Goal: Task Accomplishment & Management: Manage account settings

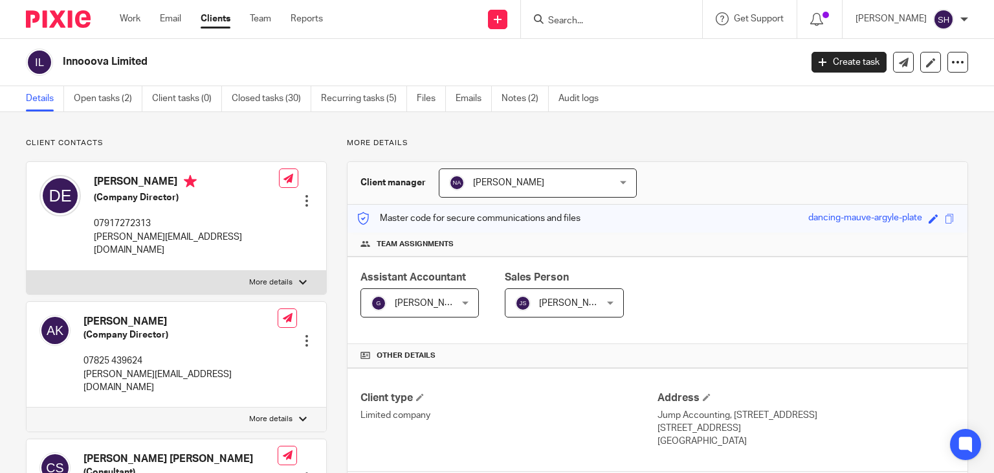
click at [615, 22] on input "Search" at bounding box center [605, 22] width 117 height 12
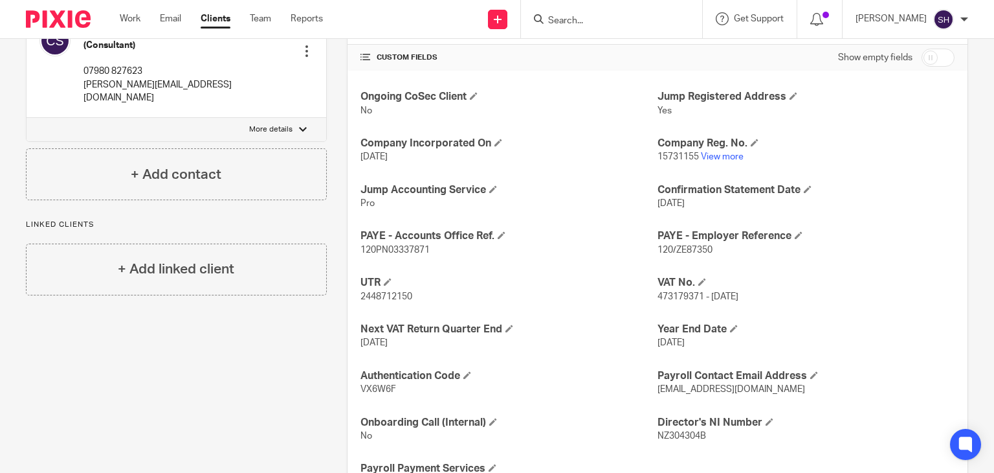
scroll to position [487, 0]
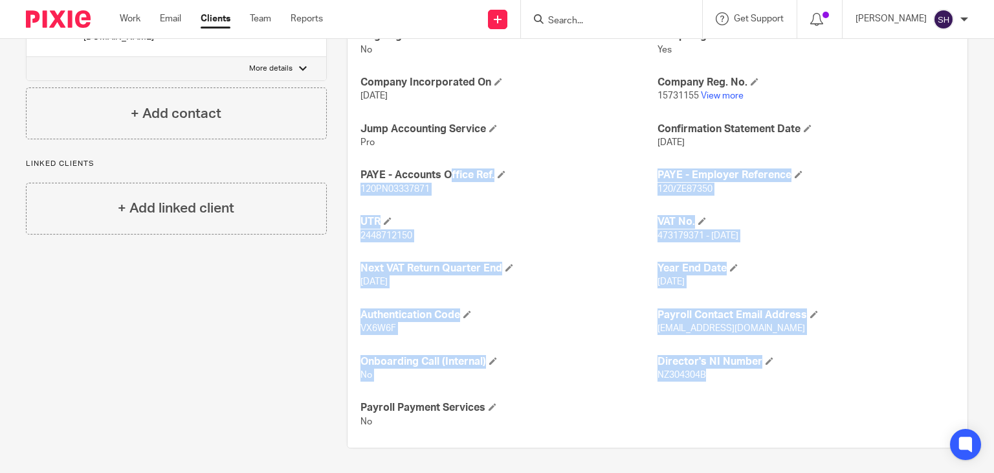
drag, startPoint x: 353, startPoint y: 170, endPoint x: 771, endPoint y: 387, distance: 471.3
click at [771, 387] on div "Ongoing CoSec Client No Jump Registered Address Yes Company Incorporated On 20 …" at bounding box center [658, 229] width 620 height 438
copy div "PAYE - Accounts Office Ref. 120PN03337871 PAYE - Employer Reference 120/ZE87350…"
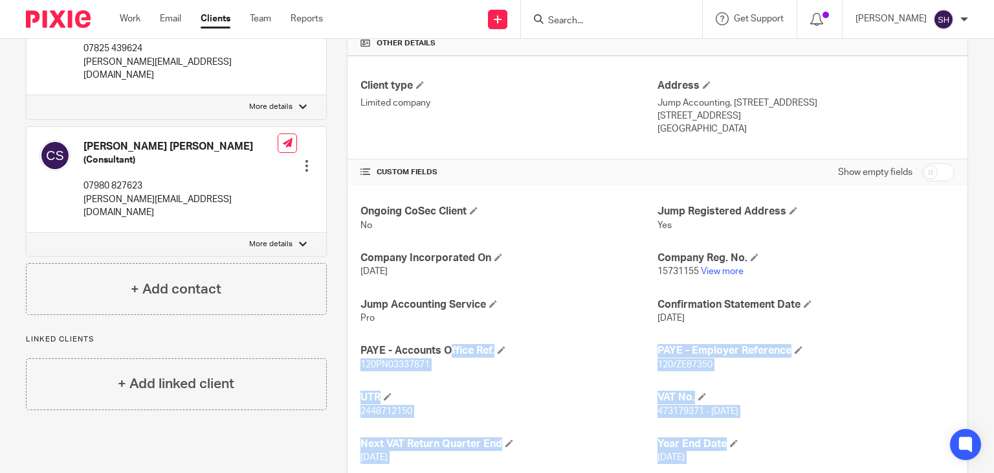
scroll to position [99, 0]
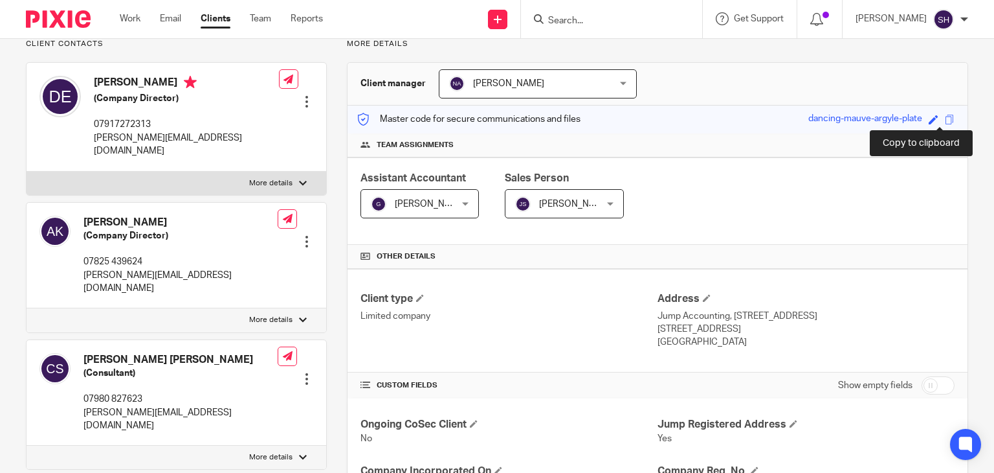
click at [945, 118] on span at bounding box center [950, 120] width 10 height 10
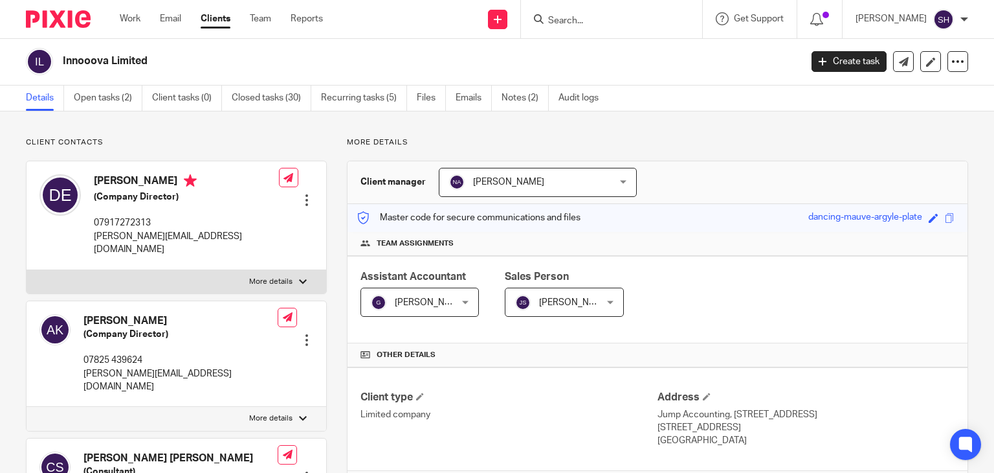
scroll to position [0, 0]
click at [948, 63] on div at bounding box center [958, 62] width 21 height 21
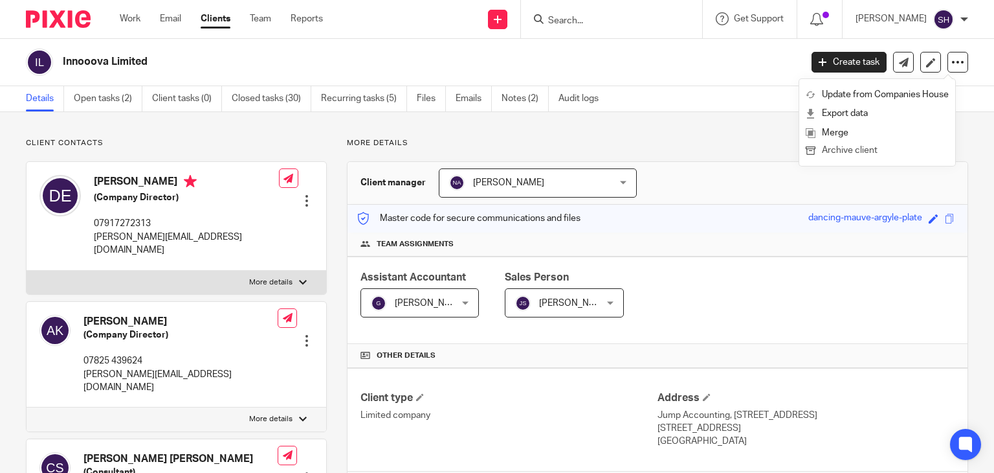
click at [846, 149] on button "Archive client" at bounding box center [877, 150] width 143 height 17
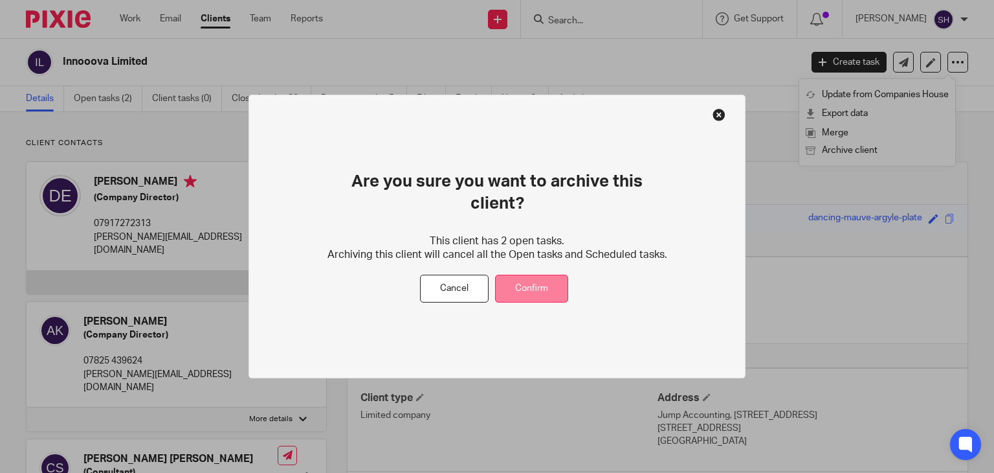
click at [531, 278] on button "Confirm" at bounding box center [531, 288] width 73 height 28
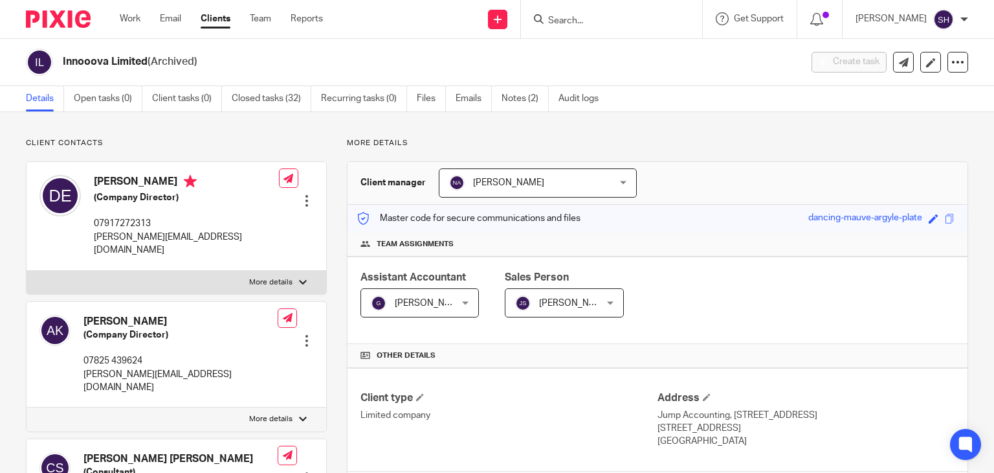
click at [586, 25] on input "Search" at bounding box center [605, 22] width 117 height 12
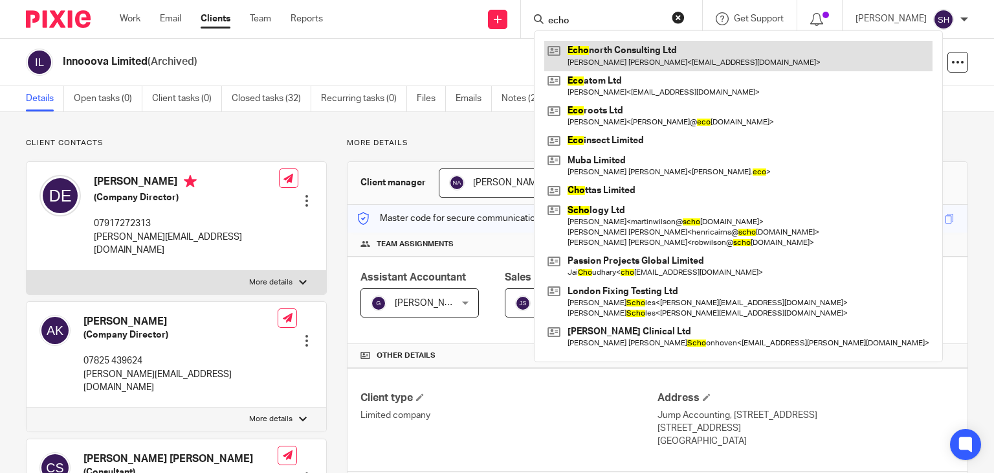
type input "echo"
click at [611, 58] on link at bounding box center [738, 56] width 388 height 30
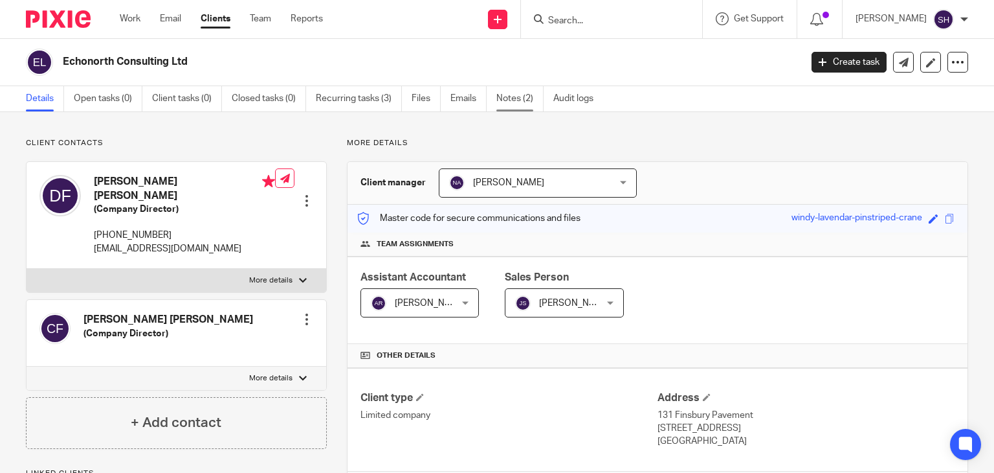
click at [517, 88] on link "Notes (2)" at bounding box center [519, 98] width 47 height 25
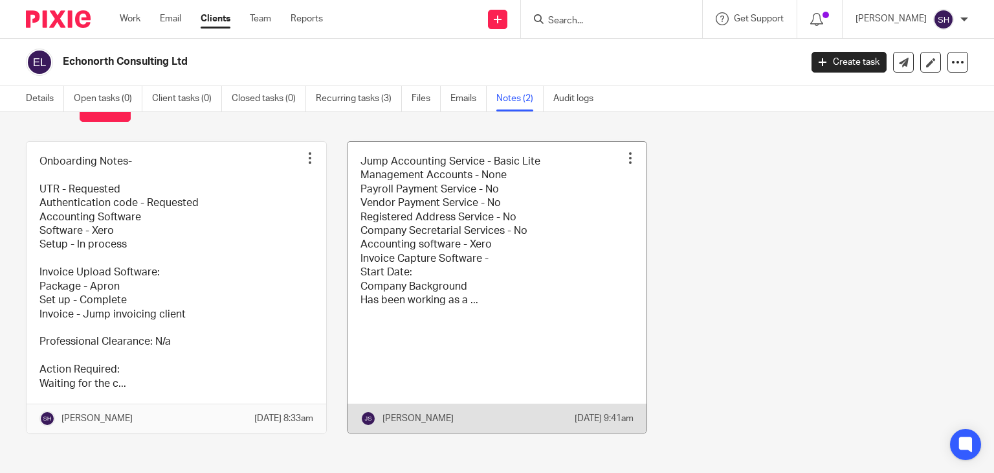
scroll to position [65, 0]
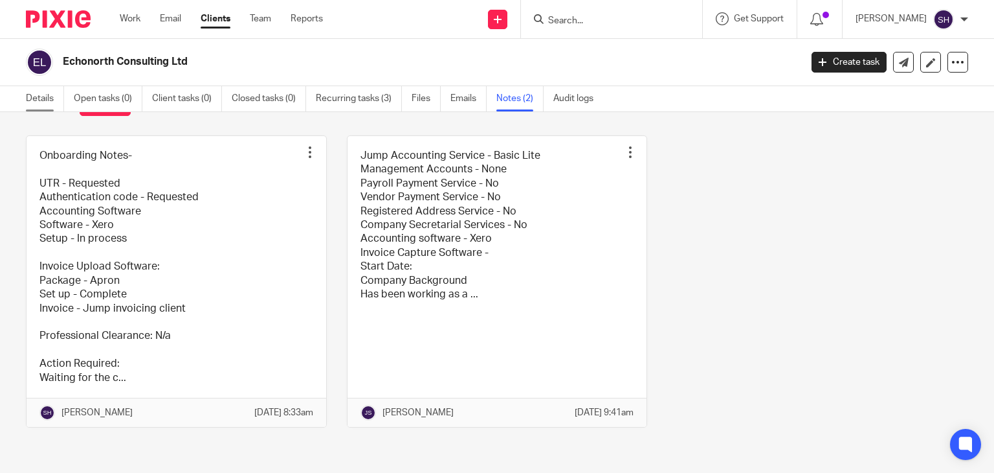
click at [32, 96] on link "Details" at bounding box center [45, 98] width 38 height 25
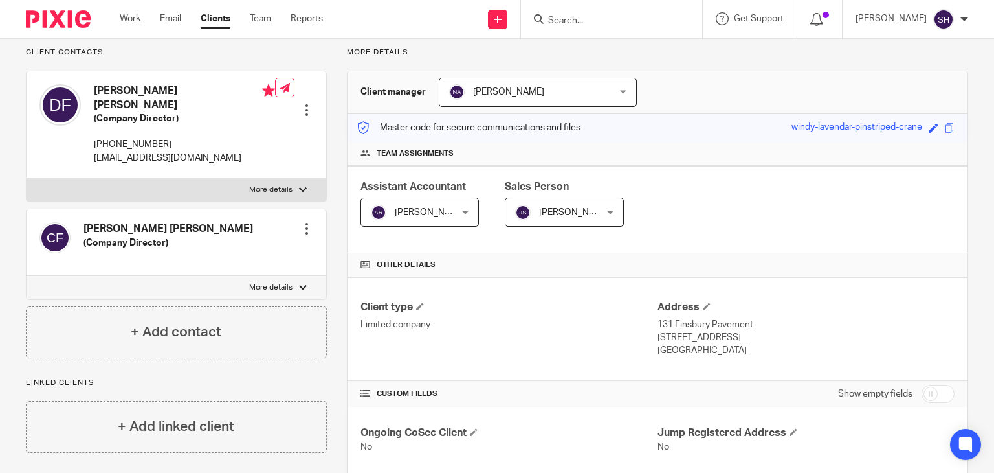
scroll to position [302, 0]
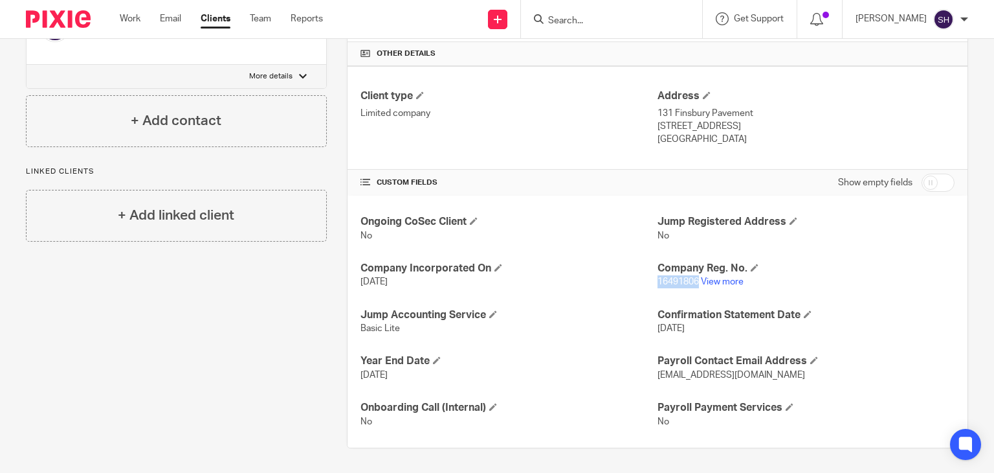
drag, startPoint x: 653, startPoint y: 280, endPoint x: 692, endPoint y: 291, distance: 40.2
click at [692, 291] on div "Ongoing CoSec Client No Jump Registered Address No Company Incorporated On 3 Ju…" at bounding box center [658, 321] width 620 height 252
copy span "16491806"
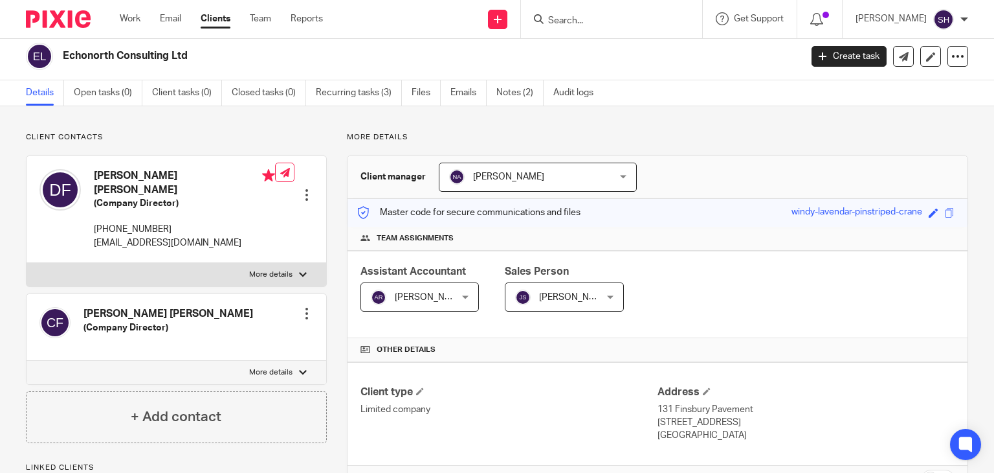
scroll to position [0, 0]
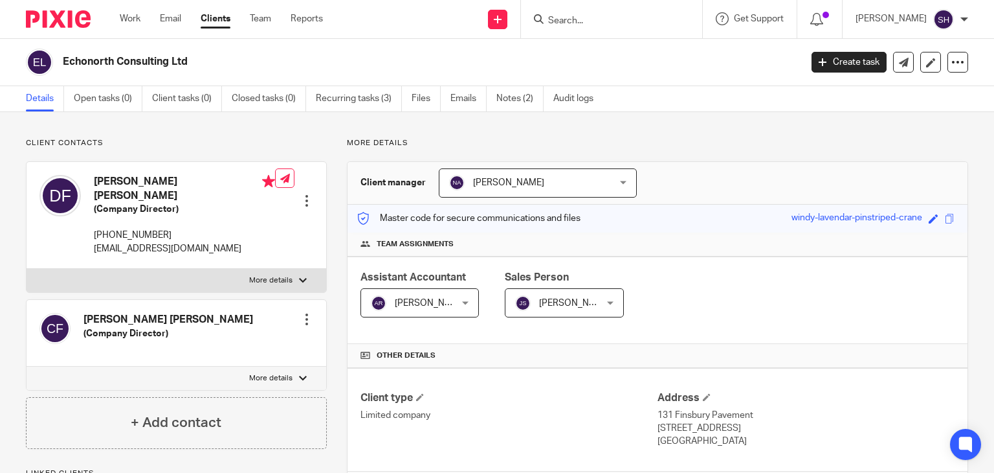
drag, startPoint x: 58, startPoint y: 55, endPoint x: 249, endPoint y: 84, distance: 193.1
click at [249, 84] on div "Echonorth Consulting Ltd Create task Update from Companies House Export data Me…" at bounding box center [497, 62] width 994 height 47
copy h2 "Echonorth Consulting Ltd"
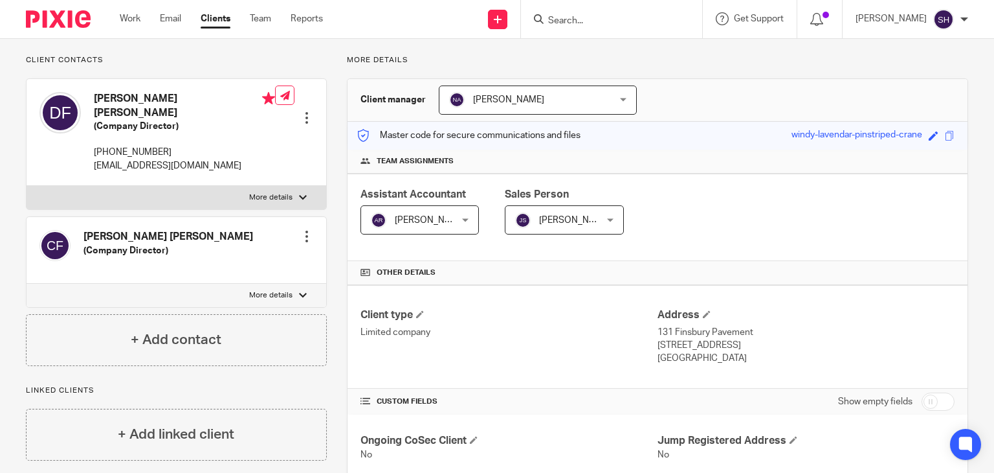
scroll to position [194, 0]
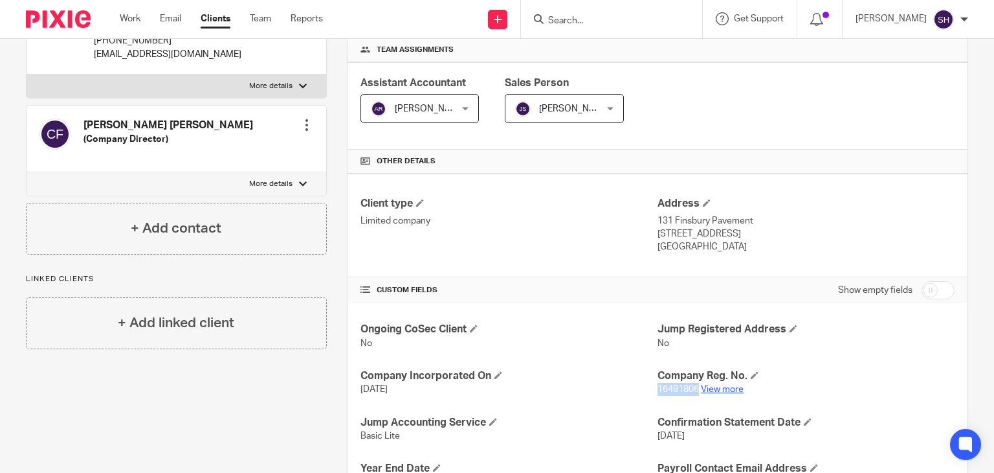
click at [706, 388] on link "View more" at bounding box center [722, 388] width 43 height 9
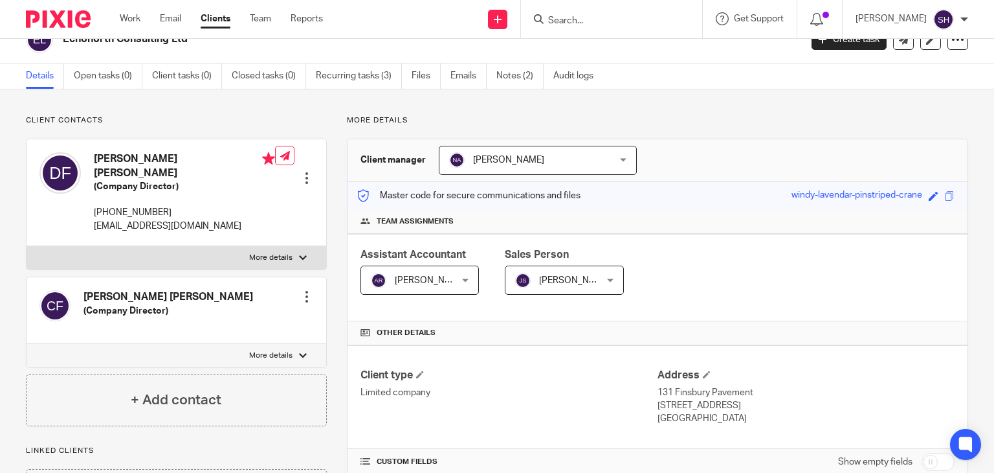
scroll to position [0, 0]
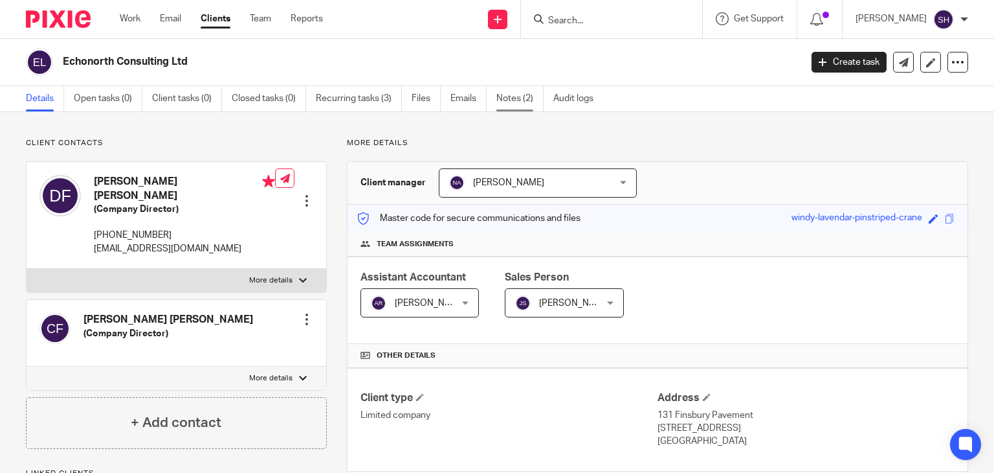
click at [531, 99] on link "Notes (2)" at bounding box center [519, 98] width 47 height 25
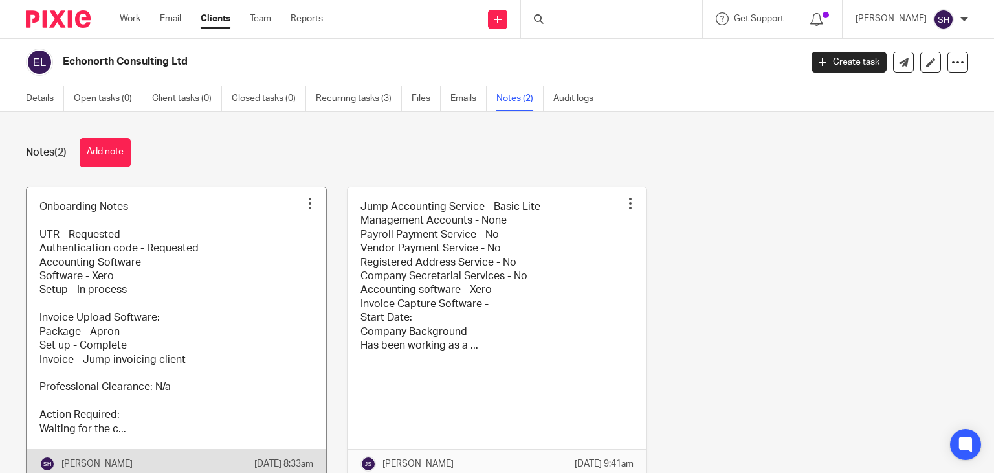
click at [179, 241] on link at bounding box center [177, 332] width 300 height 291
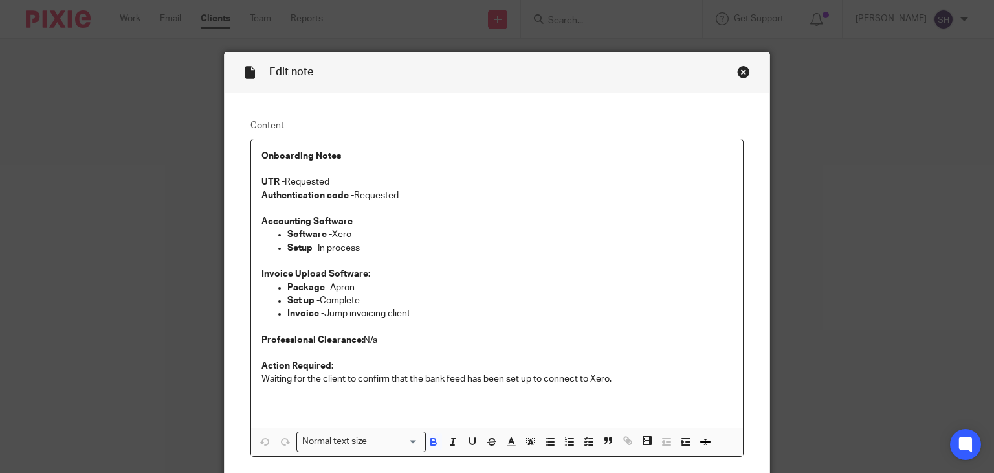
click at [333, 189] on p "Authentication code - Requested" at bounding box center [498, 195] width 472 height 13
click at [344, 177] on p "UTR - Requested" at bounding box center [498, 181] width 472 height 13
click at [418, 187] on p "UTR - Requested (14-08-2025)" at bounding box center [498, 181] width 472 height 13
click at [409, 194] on p "Authentication code - Requested" at bounding box center [498, 195] width 472 height 13
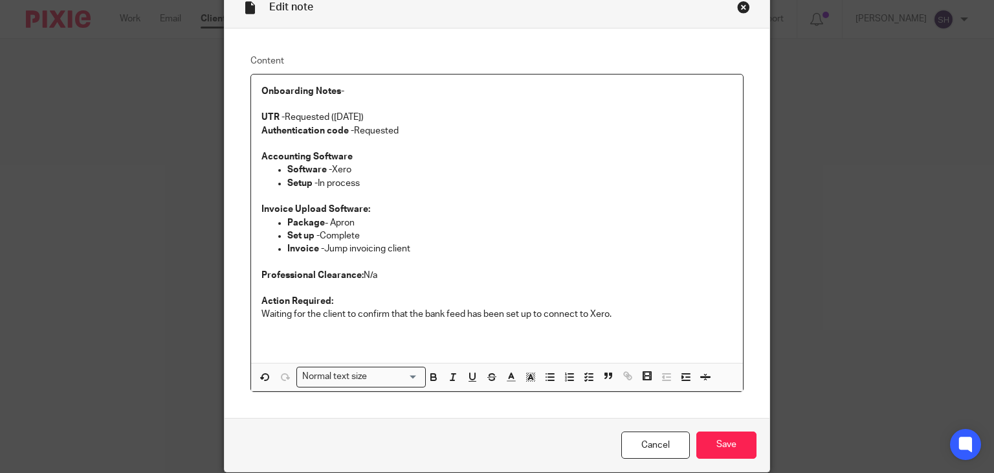
scroll to position [115, 0]
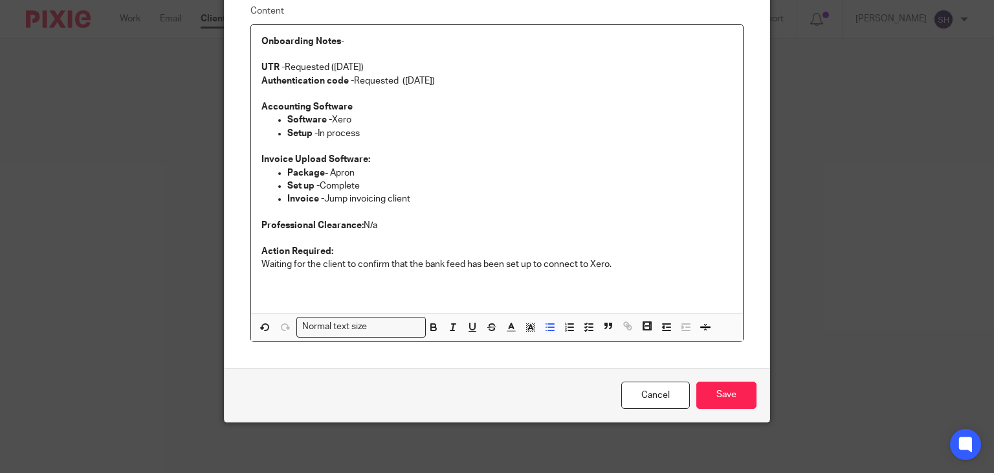
click at [512, 124] on p "Software - Xero" at bounding box center [510, 119] width 446 height 13
click at [411, 128] on p "Setup - In process" at bounding box center [510, 133] width 446 height 13
click at [438, 205] on p at bounding box center [498, 211] width 472 height 13
drag, startPoint x: 440, startPoint y: 247, endPoint x: 311, endPoint y: 260, distance: 130.2
click at [440, 247] on p "Action Required:" at bounding box center [498, 251] width 472 height 13
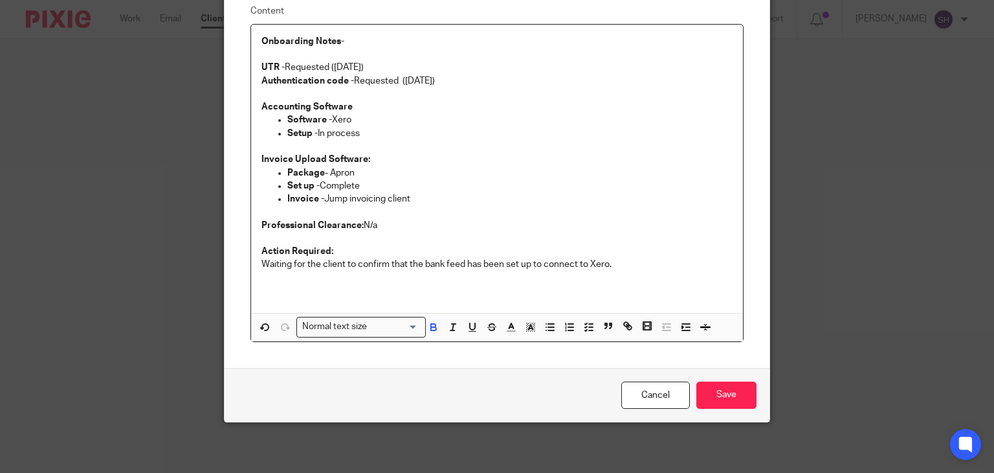
drag, startPoint x: 261, startPoint y: 254, endPoint x: 363, endPoint y: 260, distance: 102.4
click at [293, 262] on div "Onboarding Notes-   UTR - Requested (14-08-2025) Authentication code - Requeste…" at bounding box center [497, 169] width 493 height 288
drag, startPoint x: 538, startPoint y: 262, endPoint x: 545, endPoint y: 259, distance: 7.6
click at [539, 262] on p "Waiting for the client to confirm that the bank feed has been set up to connect…" at bounding box center [498, 264] width 472 height 13
click at [707, 401] on input "Save" at bounding box center [726, 395] width 60 height 28
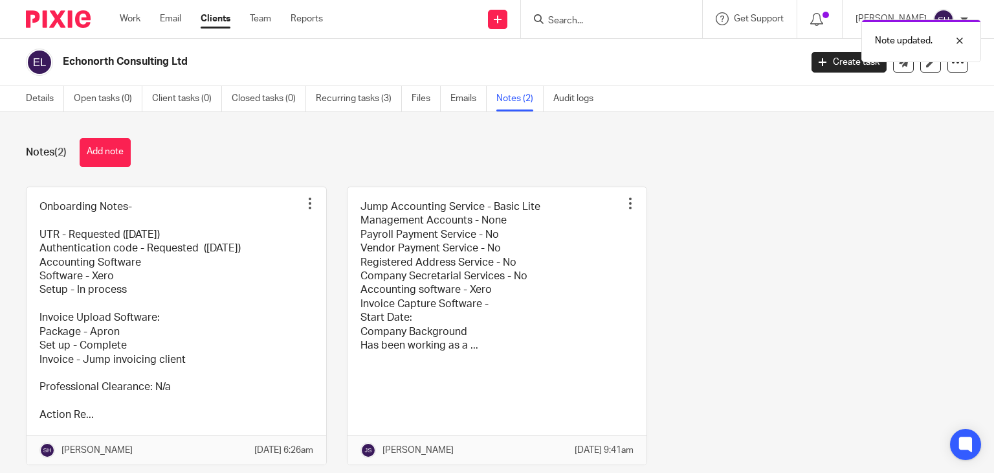
click at [49, 112] on main "Echonorth Consulting Ltd Create task Update from Companies House Export data Me…" at bounding box center [497, 236] width 994 height 473
click at [559, 17] on input "Search" at bounding box center [605, 22] width 117 height 12
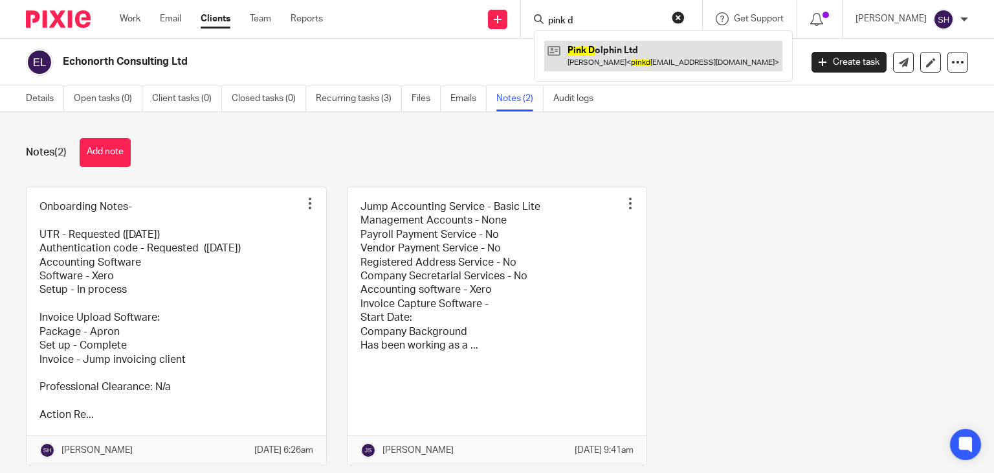
type input "pink d"
click at [580, 47] on link at bounding box center [663, 56] width 238 height 30
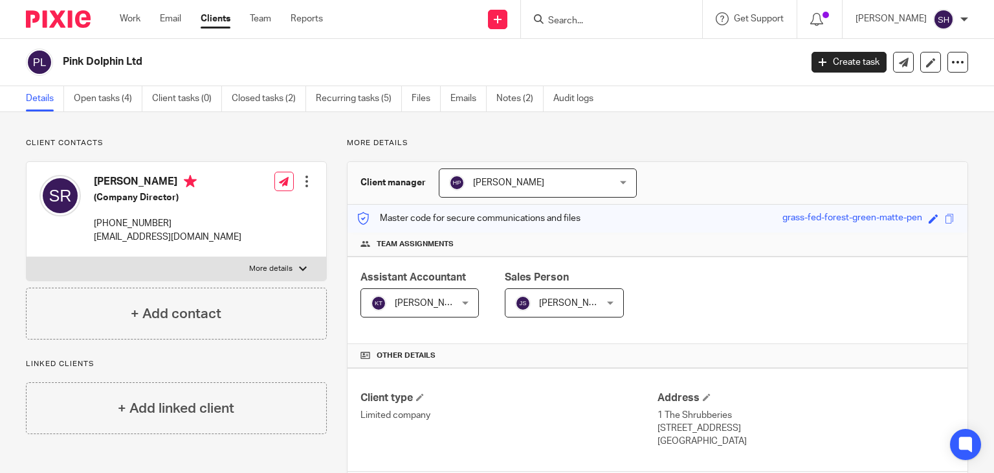
click at [572, 23] on input "Search" at bounding box center [605, 22] width 117 height 12
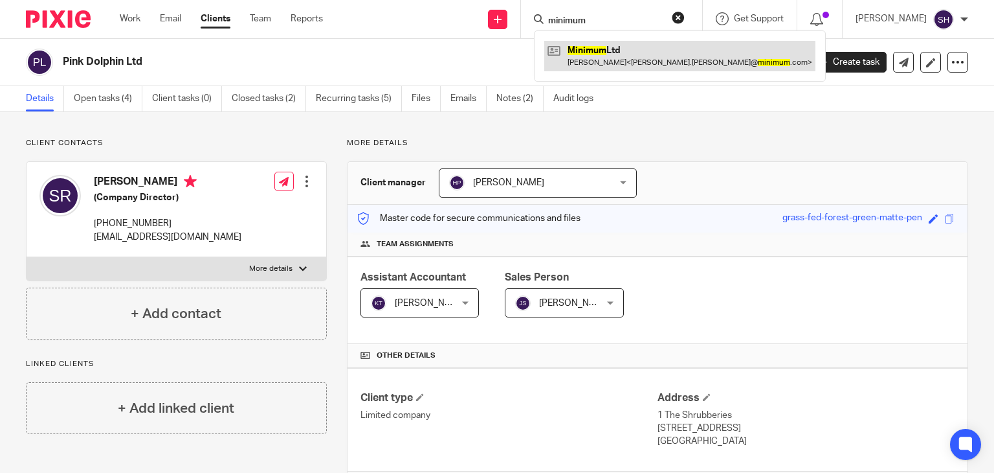
type input "minimum"
click at [616, 58] on link at bounding box center [679, 56] width 271 height 30
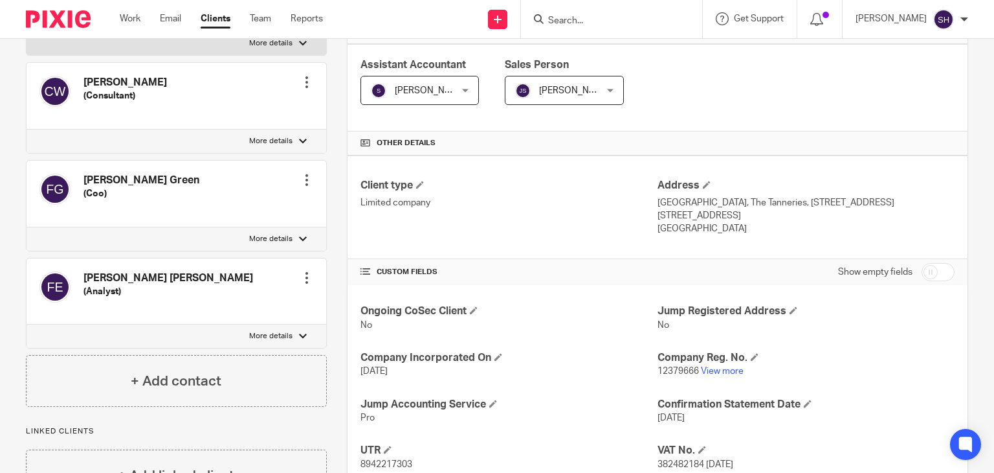
scroll to position [388, 0]
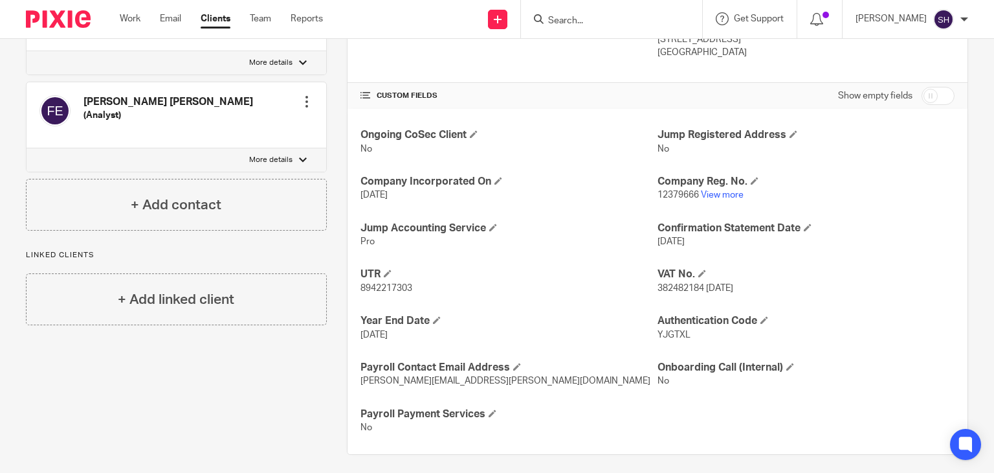
click at [563, 19] on input "Search" at bounding box center [605, 22] width 117 height 12
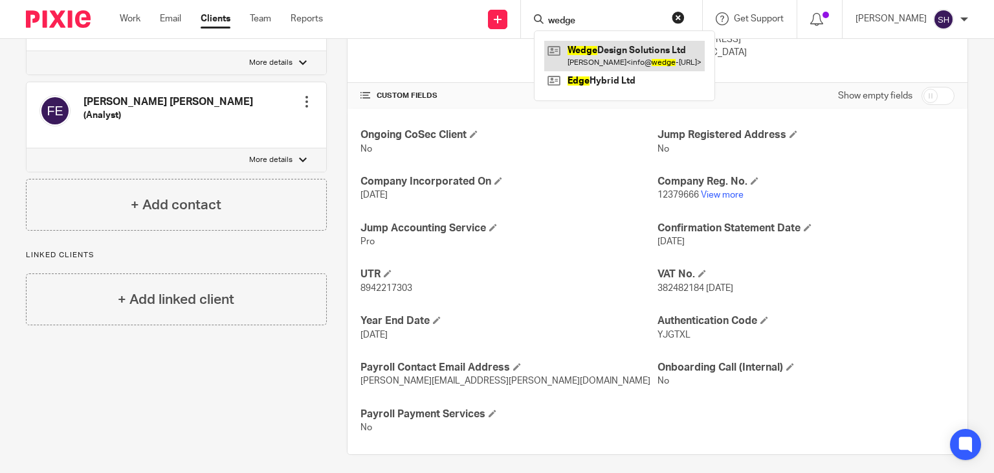
type input "wedge"
click at [635, 43] on link at bounding box center [624, 56] width 161 height 30
click at [638, 43] on link at bounding box center [624, 56] width 161 height 30
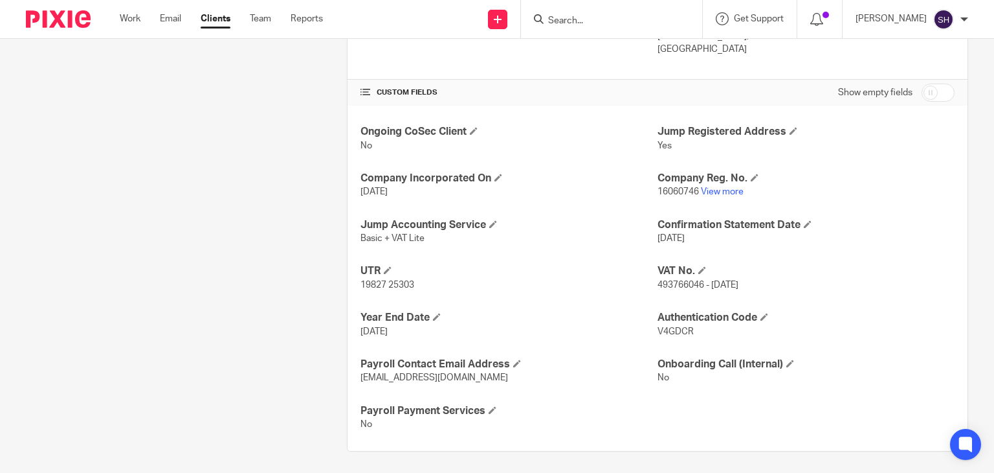
scroll to position [395, 0]
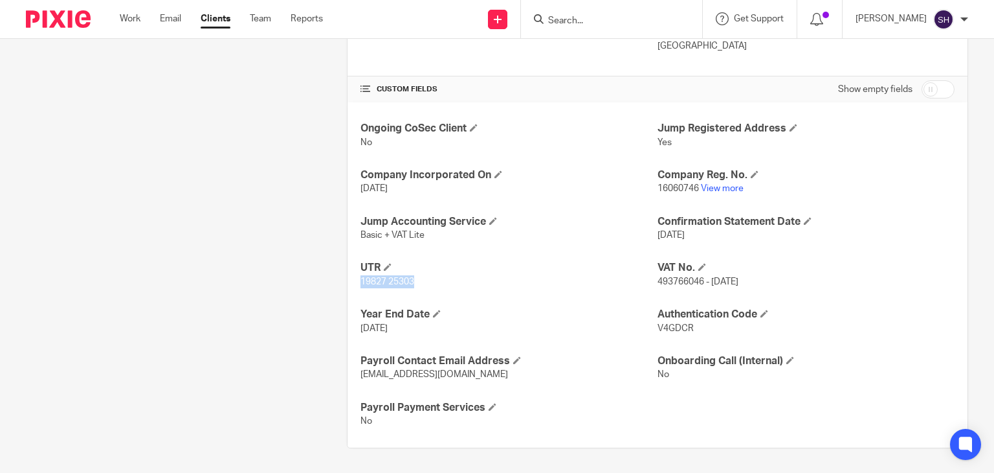
drag, startPoint x: 357, startPoint y: 277, endPoint x: 435, endPoint y: 289, distance: 78.6
click at [434, 289] on div "Ongoing CoSec Client No Jump Registered Address Yes Company Incorporated On 5 N…" at bounding box center [658, 274] width 620 height 345
copy span "19827 25303"
drag, startPoint x: 653, startPoint y: 184, endPoint x: 693, endPoint y: 197, distance: 41.4
click at [693, 197] on div "Ongoing CoSec Client No Jump Registered Address Yes Company Incorporated On 5 N…" at bounding box center [658, 274] width 620 height 345
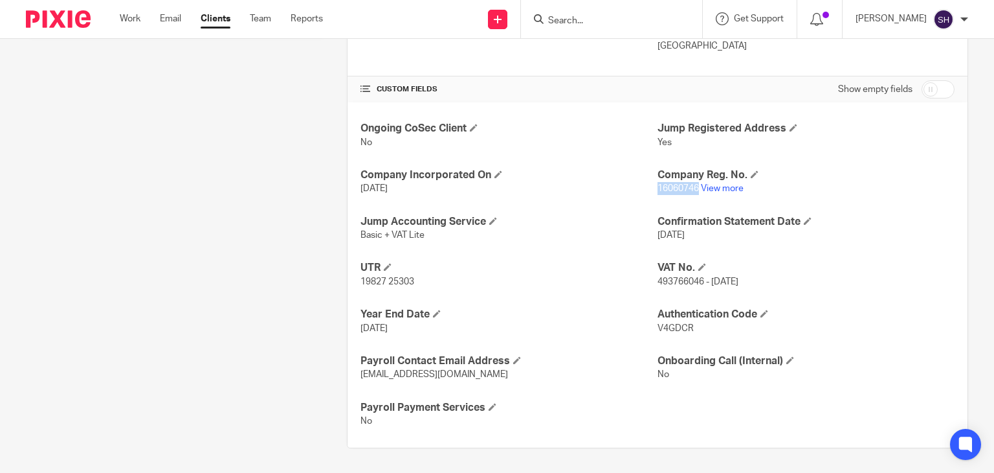
copy span "16060746"
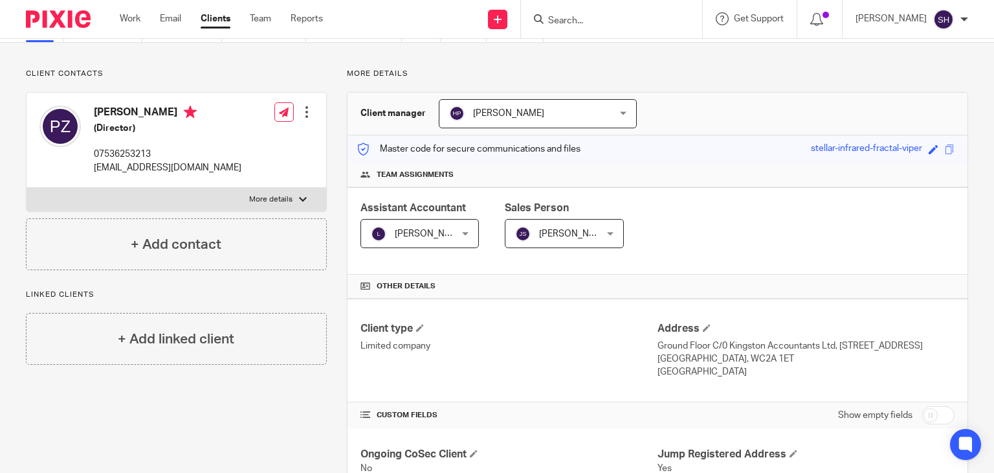
scroll to position [0, 0]
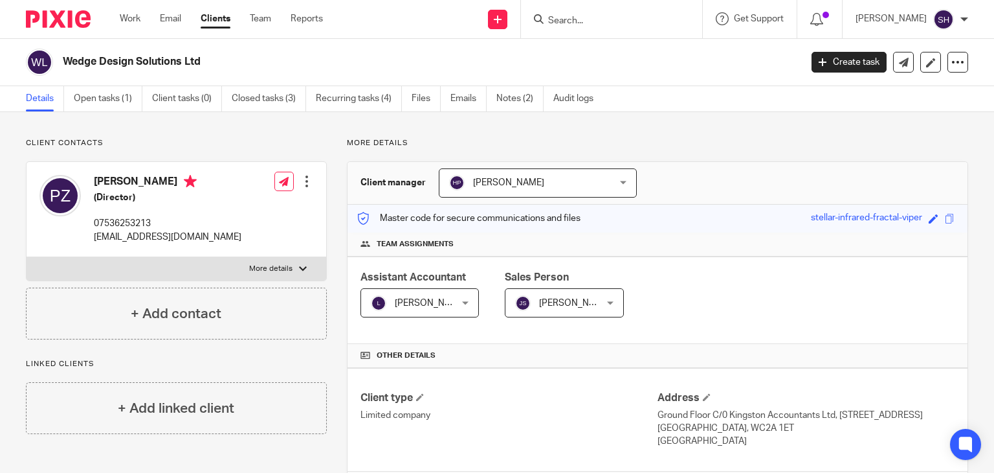
drag, startPoint x: 74, startPoint y: 60, endPoint x: 290, endPoint y: 58, distance: 216.2
click at [290, 58] on h2 "Wedge Design Solutions Ltd" at bounding box center [355, 62] width 584 height 14
copy h2 "Wedge Design Solutions Ltd"
click at [590, 19] on input "Search" at bounding box center [605, 22] width 117 height 12
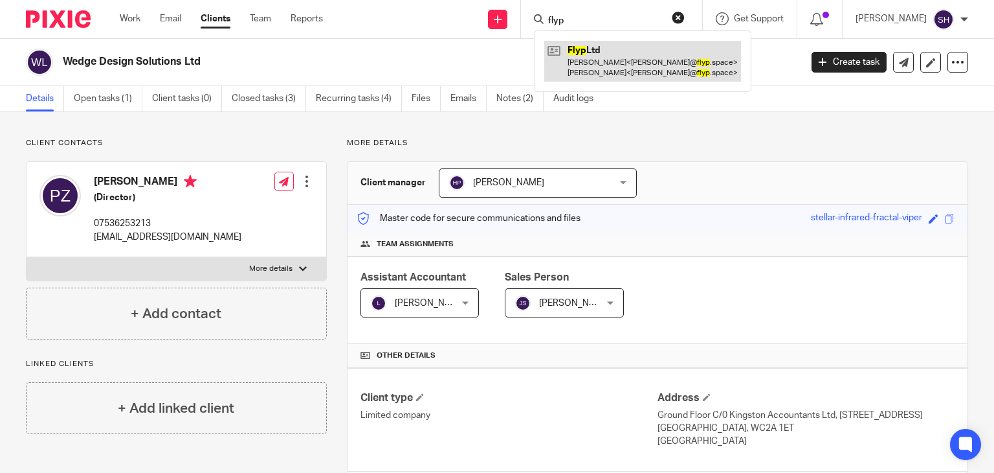
type input "flyp"
click at [593, 74] on link at bounding box center [642, 61] width 197 height 40
click at [593, 73] on link at bounding box center [642, 61] width 197 height 40
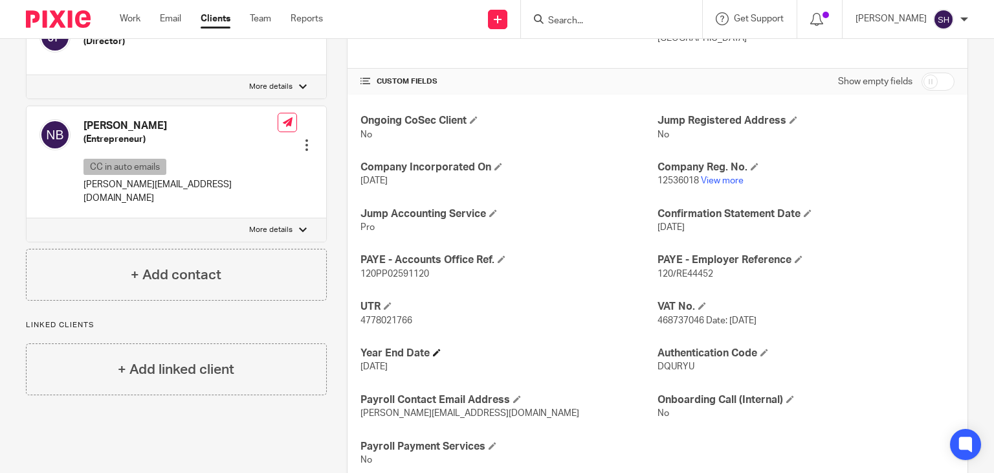
scroll to position [441, 0]
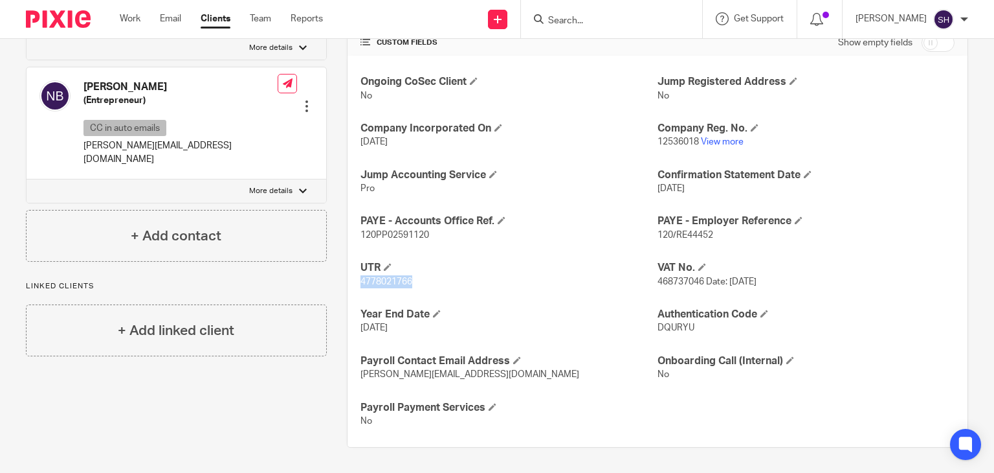
drag, startPoint x: 357, startPoint y: 276, endPoint x: 419, endPoint y: 276, distance: 62.1
click at [419, 276] on p "4778021766" at bounding box center [509, 281] width 297 height 13
copy span "4778021766"
drag, startPoint x: 652, startPoint y: 140, endPoint x: 691, endPoint y: 144, distance: 39.7
click at [691, 144] on span "12536018" at bounding box center [678, 141] width 41 height 9
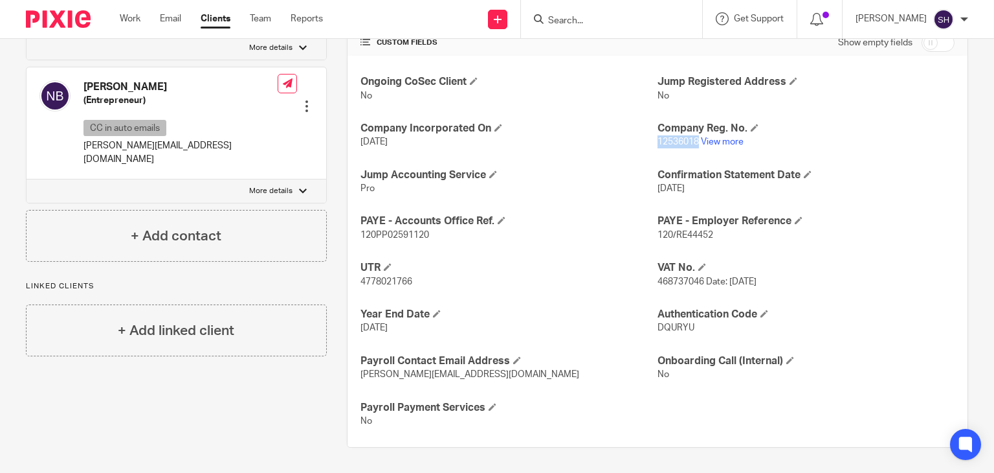
copy span "12536018"
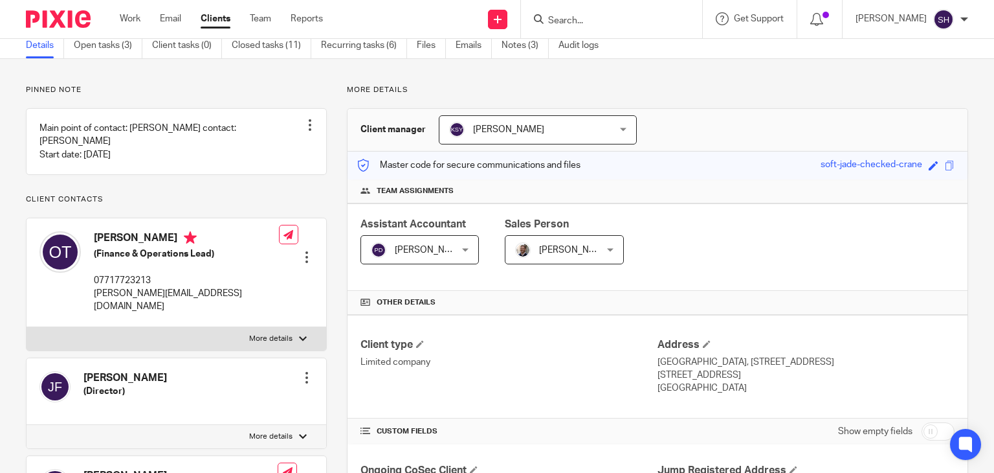
scroll to position [0, 0]
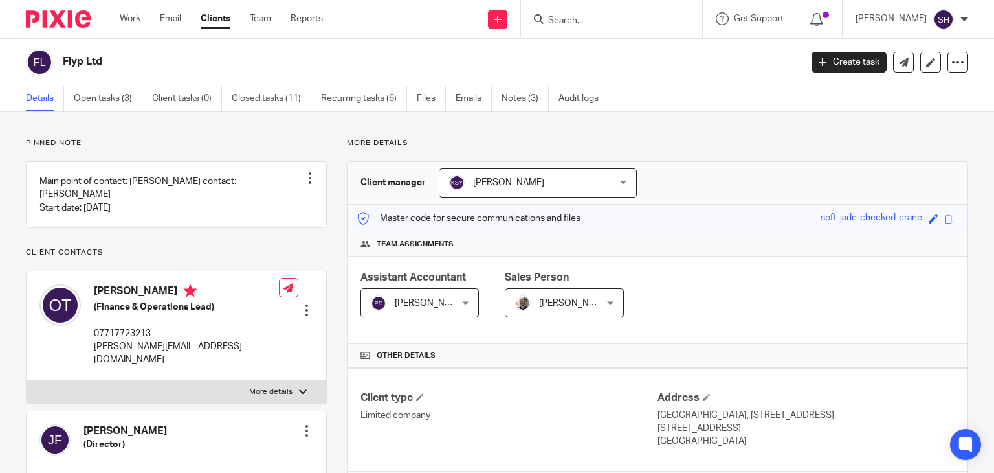
drag, startPoint x: 61, startPoint y: 55, endPoint x: 137, endPoint y: 68, distance: 76.2
click at [137, 68] on div "Flyp Ltd" at bounding box center [409, 62] width 766 height 27
copy h2 "Flyp Ltd"
click at [567, 16] on input "Search" at bounding box center [605, 22] width 117 height 12
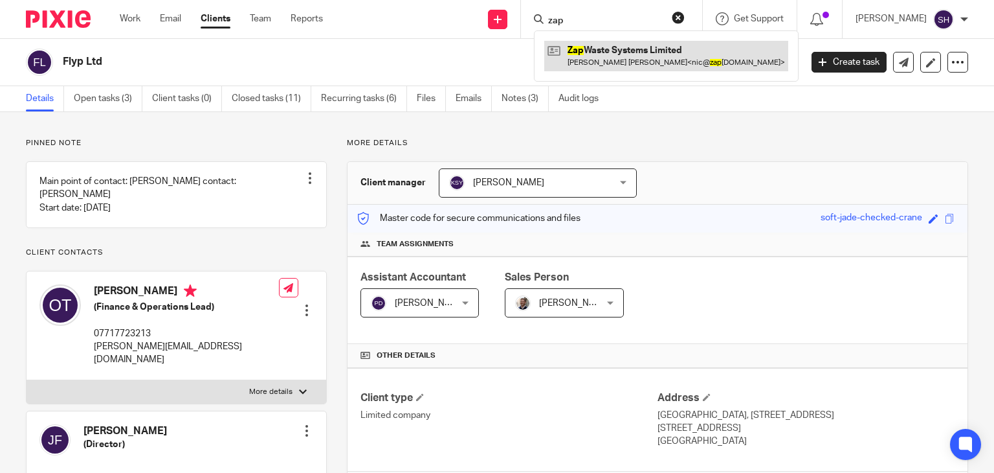
type input "zap"
click at [642, 60] on link at bounding box center [666, 56] width 244 height 30
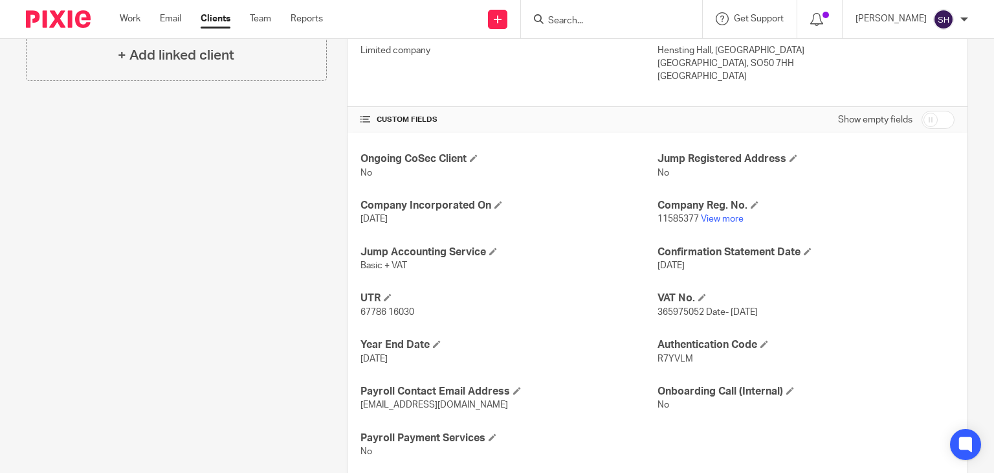
scroll to position [395, 0]
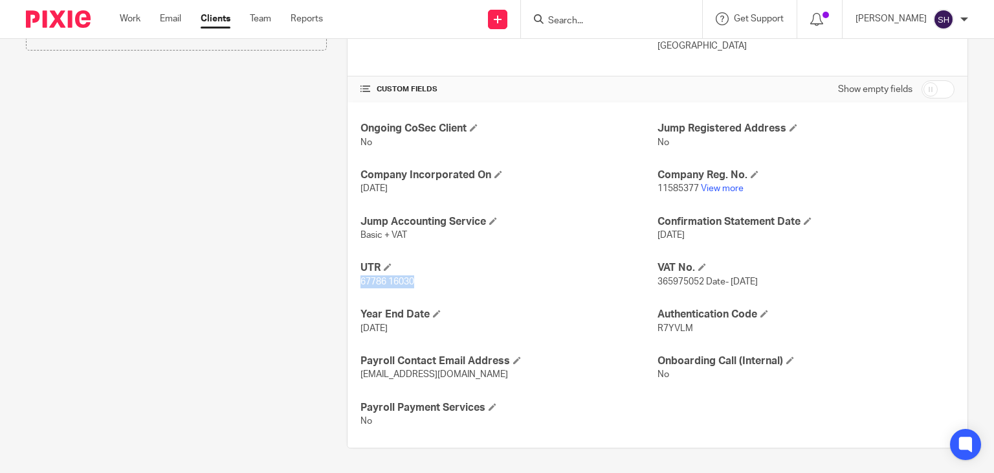
drag, startPoint x: 354, startPoint y: 276, endPoint x: 419, endPoint y: 282, distance: 65.6
click at [419, 282] on div "Ongoing CoSec Client No Jump Registered Address No Company Incorporated On [DAT…" at bounding box center [658, 274] width 620 height 345
copy span "67786 16030"
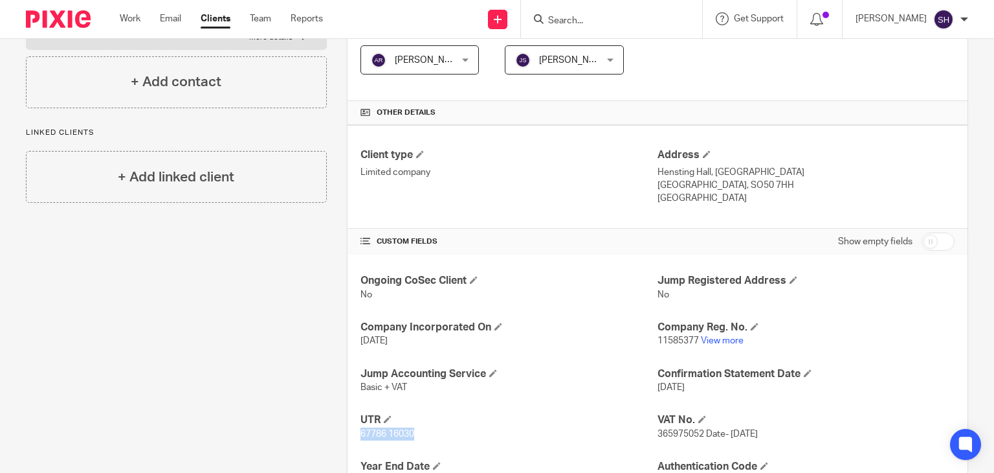
scroll to position [6, 0]
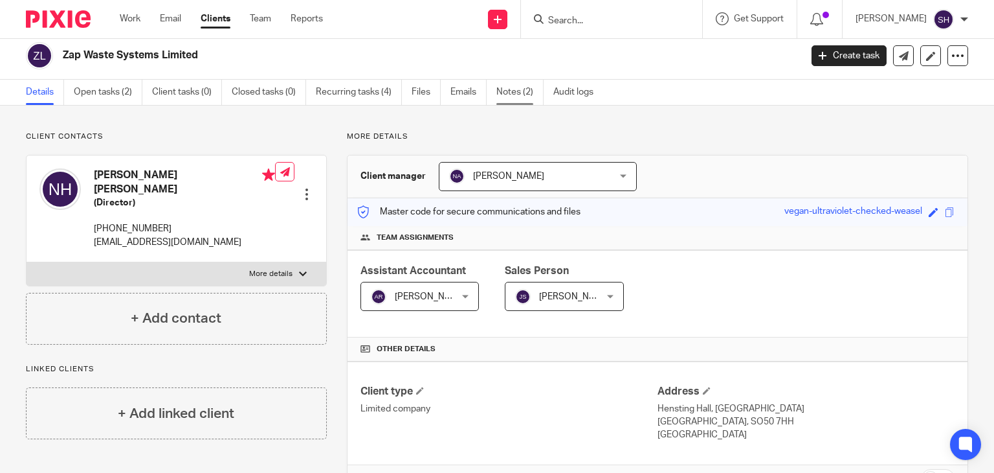
click at [518, 95] on link "Notes (2)" at bounding box center [519, 92] width 47 height 25
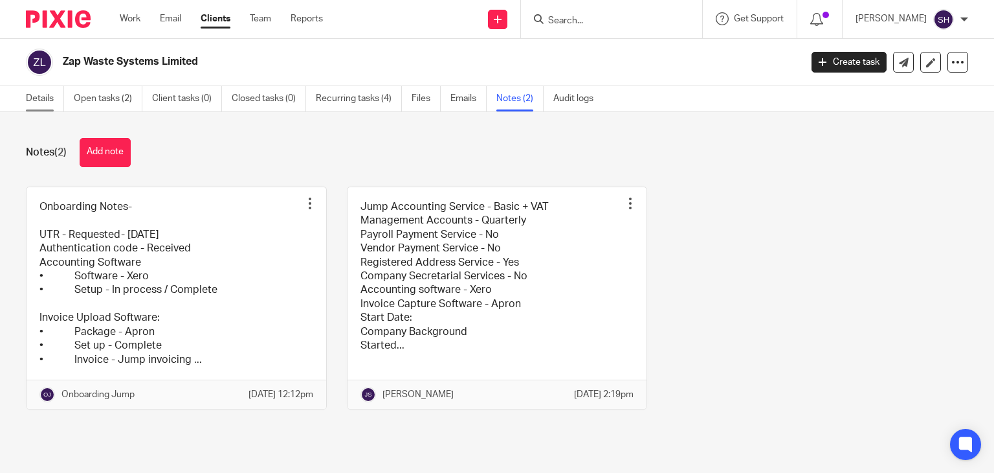
click at [44, 89] on link "Details" at bounding box center [45, 98] width 38 height 25
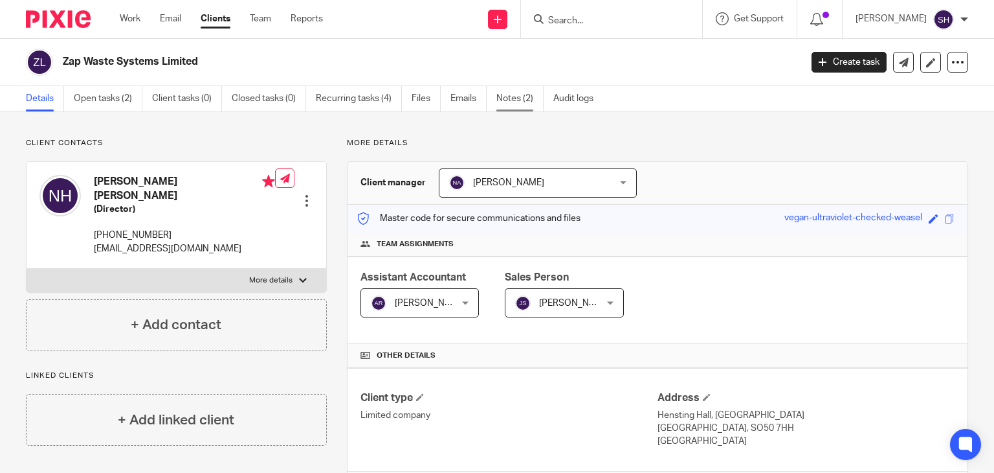
click at [507, 98] on link "Notes (2)" at bounding box center [519, 98] width 47 height 25
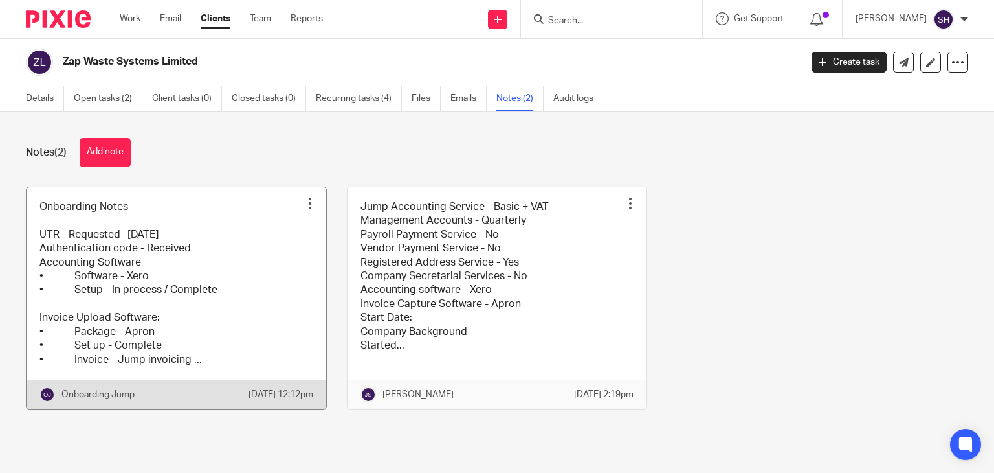
drag, startPoint x: 198, startPoint y: 265, endPoint x: 302, endPoint y: 265, distance: 103.6
click at [197, 263] on link at bounding box center [177, 297] width 300 height 221
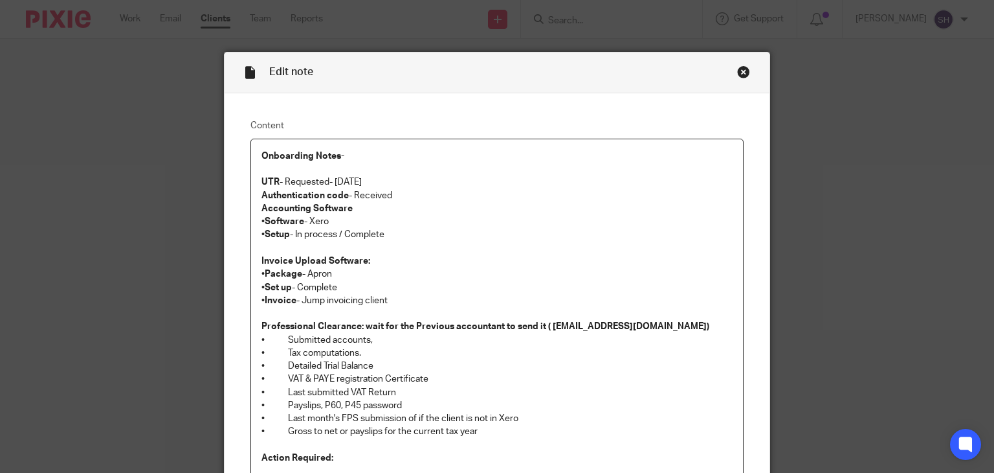
scroll to position [129, 0]
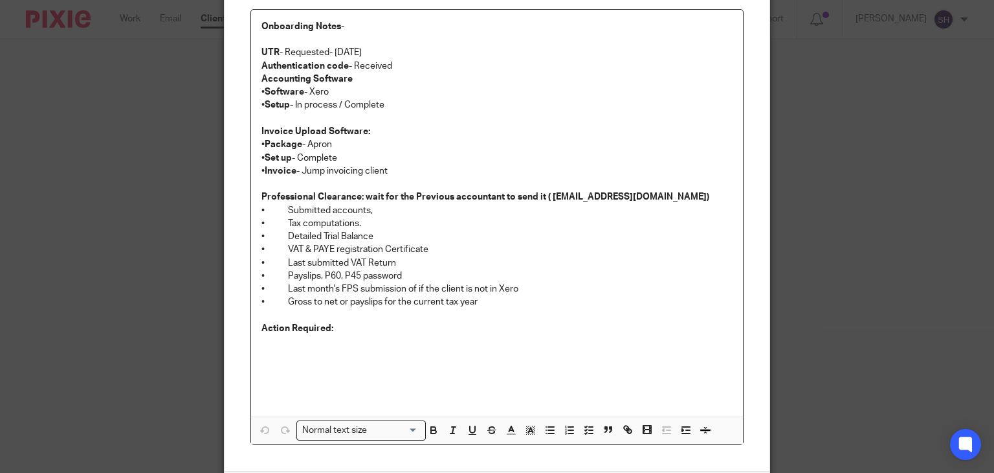
drag, startPoint x: 388, startPoint y: 49, endPoint x: 282, endPoint y: 58, distance: 107.2
click at [282, 58] on div "Onboarding Notes- UTR - Requested- [DATE] Authentication code - Received Accoun…" at bounding box center [497, 213] width 493 height 406
click at [394, 61] on p "Authentication code - Received" at bounding box center [498, 66] width 472 height 13
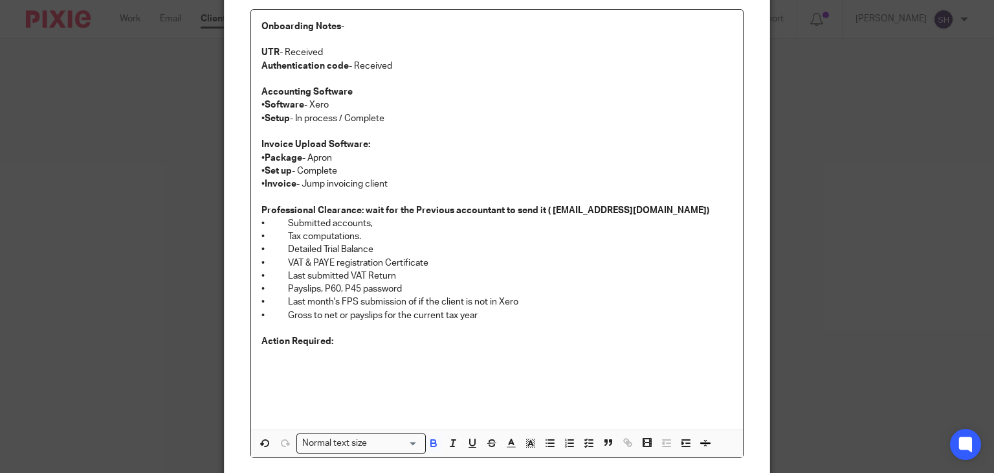
drag, startPoint x: 357, startPoint y: 355, endPoint x: 567, endPoint y: 345, distance: 210.0
click at [357, 355] on p at bounding box center [498, 354] width 472 height 13
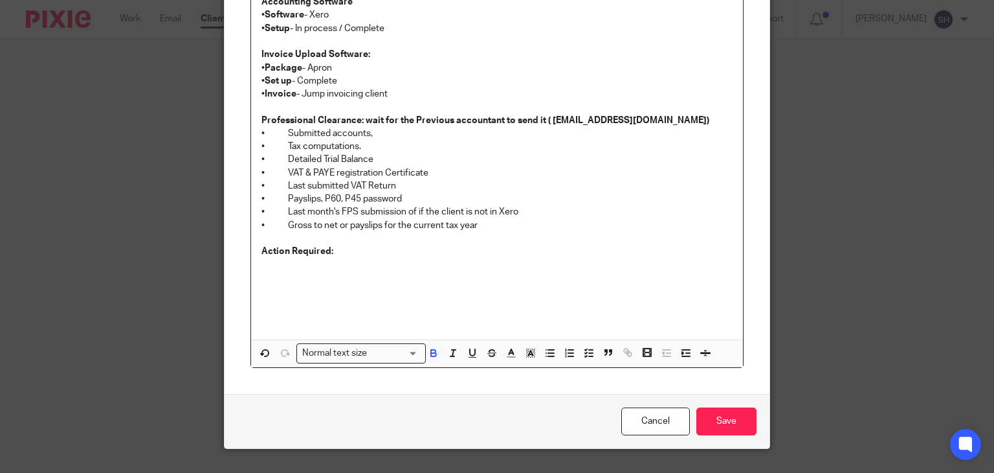
scroll to position [246, 0]
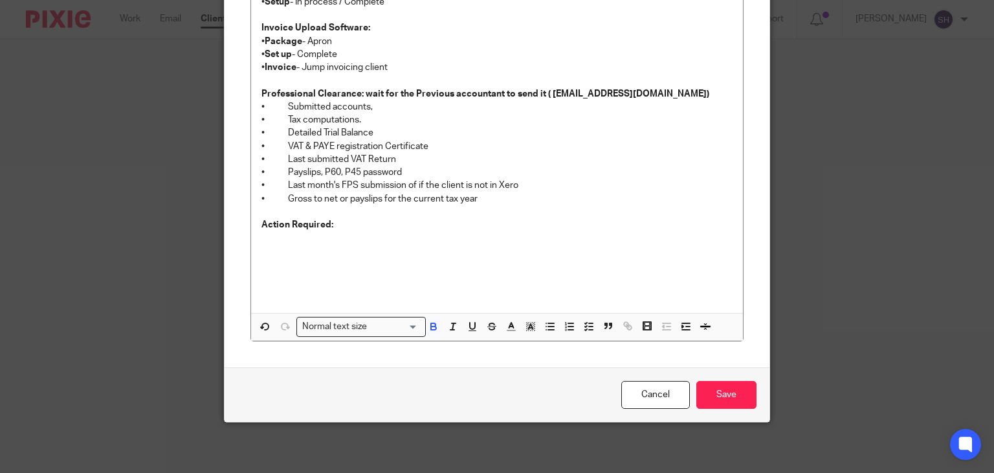
drag, startPoint x: 733, startPoint y: 391, endPoint x: 894, endPoint y: 322, distance: 175.4
click at [731, 390] on input "Save" at bounding box center [726, 395] width 60 height 28
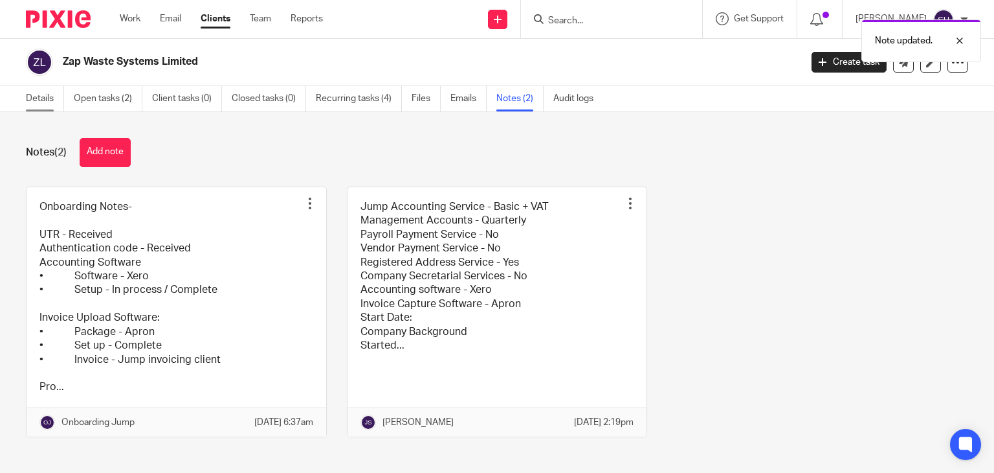
click at [45, 95] on link "Details" at bounding box center [45, 98] width 38 height 25
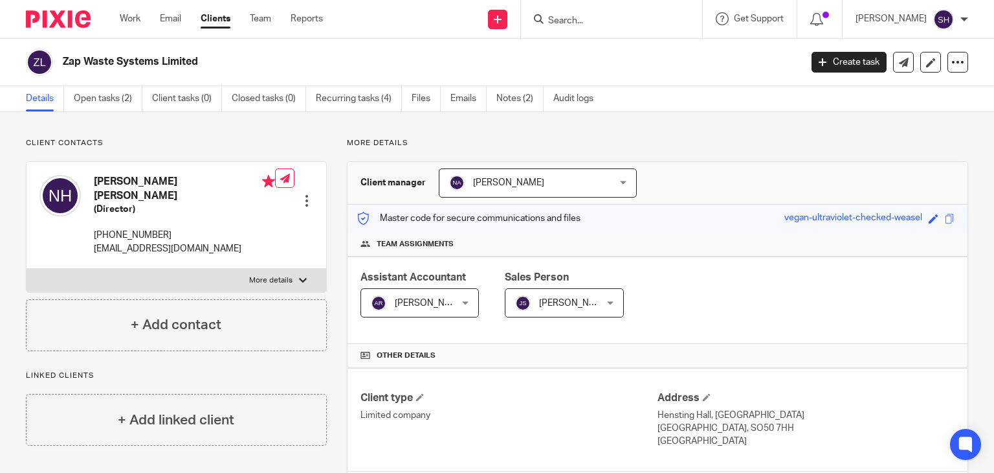
drag, startPoint x: 196, startPoint y: 59, endPoint x: 61, endPoint y: 63, distance: 134.7
click at [61, 63] on div "Zap Waste Systems Limited" at bounding box center [409, 62] width 766 height 27
copy h2 "Zap Waste Systems Limited"
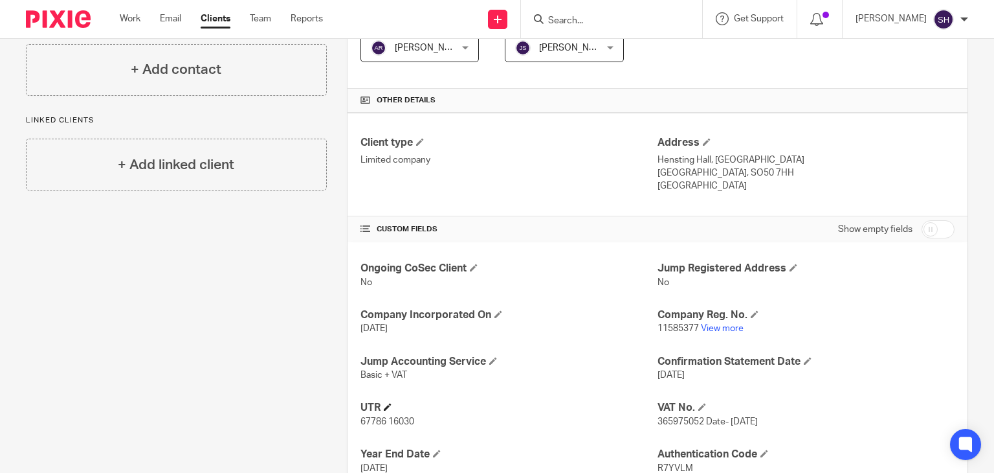
scroll to position [388, 0]
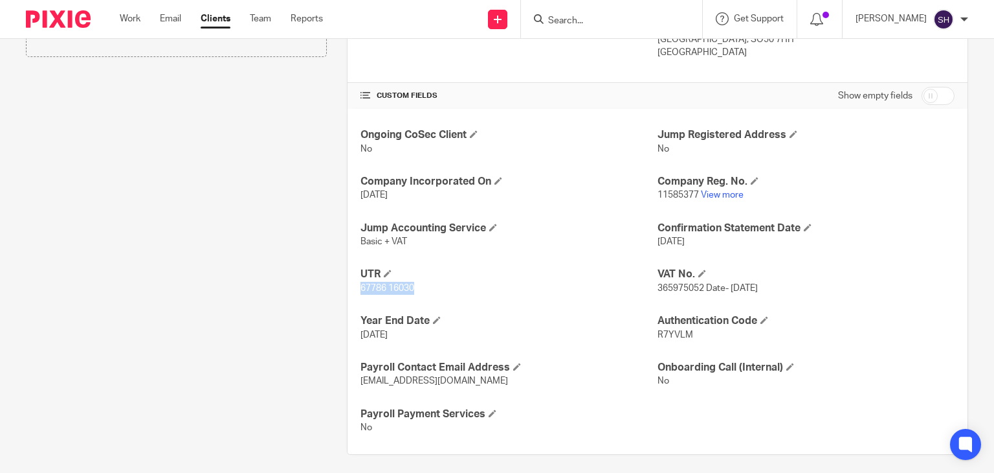
drag, startPoint x: 359, startPoint y: 285, endPoint x: 431, endPoint y: 291, distance: 72.7
click at [431, 291] on p "67786 16030" at bounding box center [509, 288] width 297 height 13
copy span "67786 16030"
drag, startPoint x: 652, startPoint y: 190, endPoint x: 693, endPoint y: 195, distance: 40.5
click at [693, 195] on span "11585377" at bounding box center [678, 194] width 41 height 9
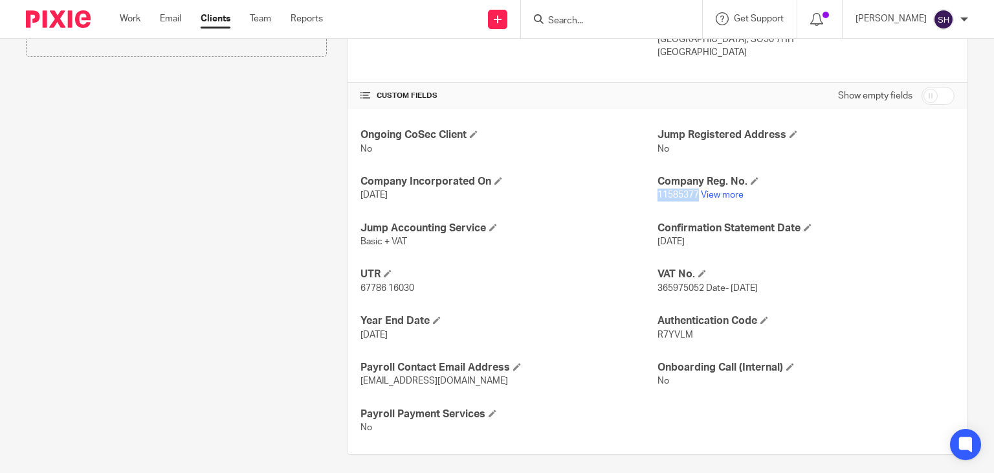
copy span "11585377"
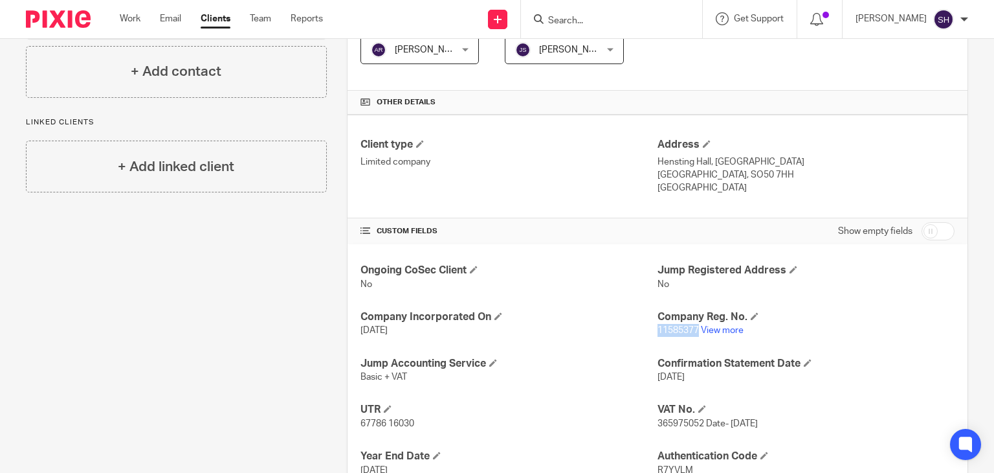
scroll to position [0, 0]
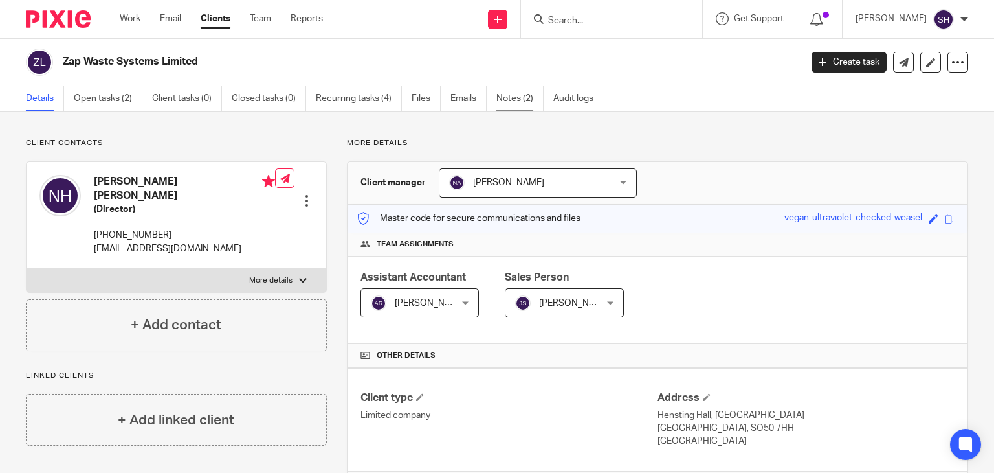
click at [515, 93] on link "Notes (2)" at bounding box center [519, 98] width 47 height 25
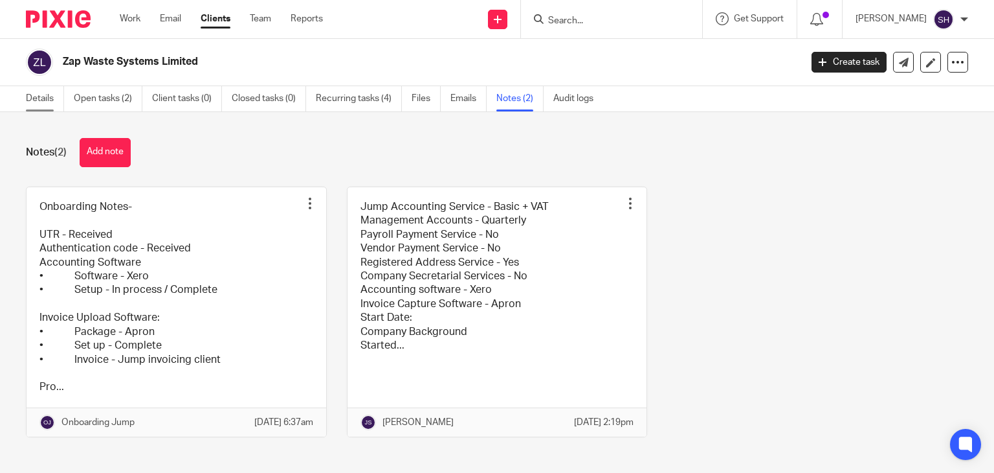
click at [52, 96] on link "Details" at bounding box center [45, 98] width 38 height 25
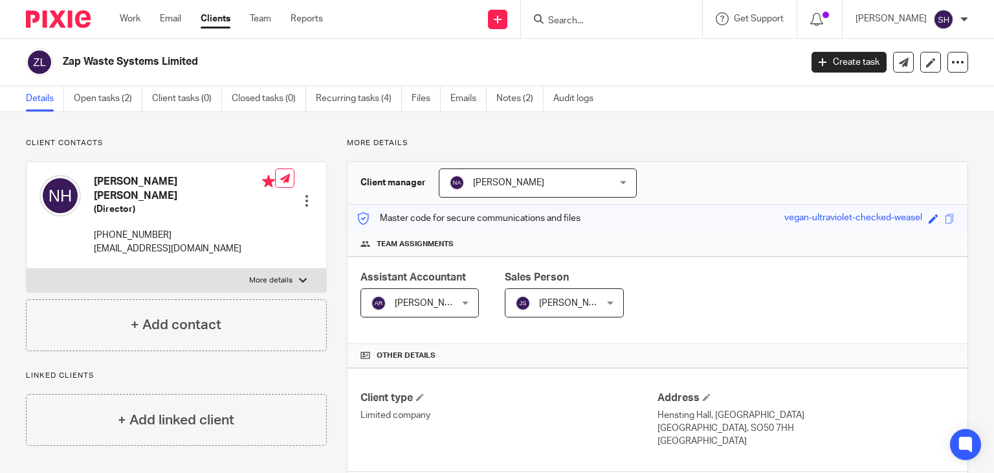
click at [590, 26] on input "Search" at bounding box center [605, 22] width 117 height 12
click at [707, 143] on p "More details" at bounding box center [657, 143] width 621 height 10
drag, startPoint x: 717, startPoint y: 150, endPoint x: 707, endPoint y: 143, distance: 11.1
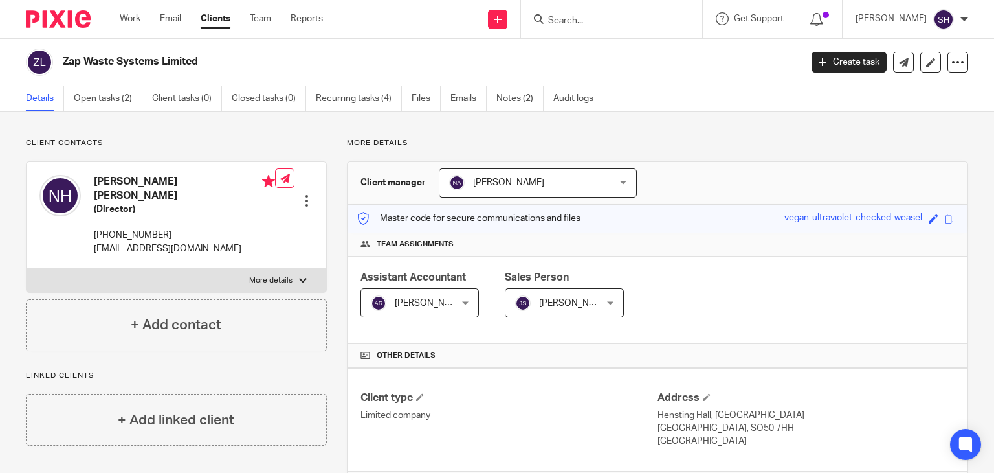
drag, startPoint x: 715, startPoint y: 52, endPoint x: 714, endPoint y: 70, distance: 17.5
click at [714, 70] on div "Zap Waste Systems Limited" at bounding box center [409, 62] width 766 height 27
drag, startPoint x: 729, startPoint y: 56, endPoint x: 694, endPoint y: 45, distance: 36.5
click at [694, 45] on div "Zap Waste Systems Limited Create task Update from Companies House Export data M…" at bounding box center [497, 62] width 994 height 47
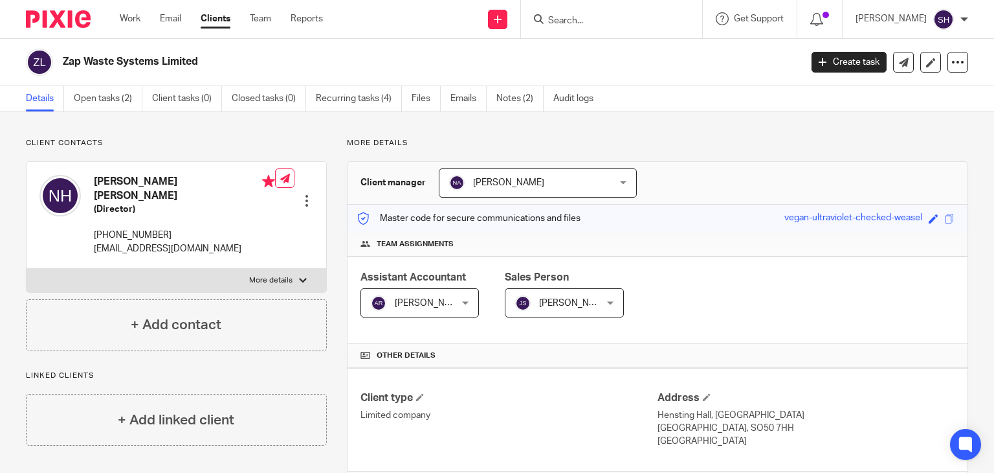
drag, startPoint x: 725, startPoint y: 40, endPoint x: 695, endPoint y: 74, distance: 44.9
click at [695, 74] on div "Zap Waste Systems Limited Create task Update from Companies House Export data M…" at bounding box center [497, 62] width 994 height 47
drag, startPoint x: 728, startPoint y: 44, endPoint x: 717, endPoint y: 42, distance: 11.2
click at [717, 42] on div "Zap Waste Systems Limited Create task Update from Companies House Export data M…" at bounding box center [497, 62] width 994 height 47
drag, startPoint x: 726, startPoint y: 47, endPoint x: 699, endPoint y: 46, distance: 27.2
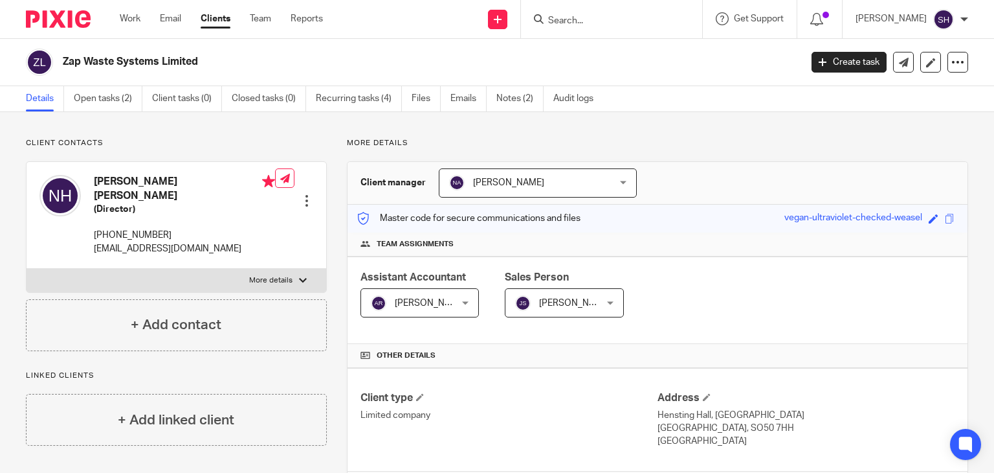
click at [696, 39] on div "Zap Waste Systems Limited Create task Update from Companies House Export data M…" at bounding box center [497, 62] width 994 height 47
click at [706, 70] on div "Zap Waste Systems Limited" at bounding box center [409, 62] width 766 height 27
drag, startPoint x: 724, startPoint y: 41, endPoint x: 708, endPoint y: 52, distance: 19.2
click at [701, 38] on body "Work Email Clients Team Reports Work Email Clients Team Reports Settings Send n…" at bounding box center [497, 236] width 994 height 473
click at [724, 71] on div "Zap Waste Systems Limited" at bounding box center [409, 62] width 766 height 27
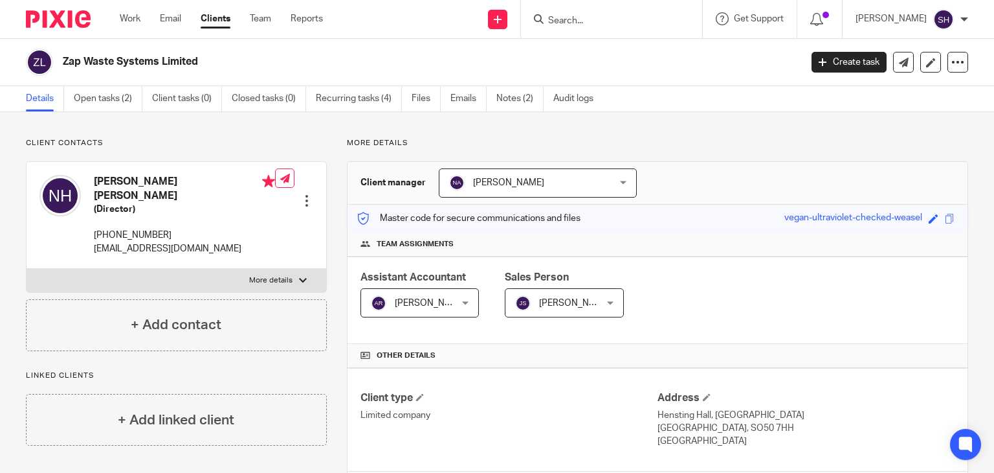
click at [706, 76] on div "Zap Waste Systems Limited Create task Update from Companies House Export data M…" at bounding box center [497, 62] width 994 height 47
click at [706, 74] on div "Zap Waste Systems Limited" at bounding box center [409, 62] width 766 height 27
drag, startPoint x: 724, startPoint y: 45, endPoint x: 700, endPoint y: 77, distance: 39.7
click at [700, 77] on div "Zap Waste Systems Limited Create task Update from Companies House Export data M…" at bounding box center [497, 62] width 994 height 47
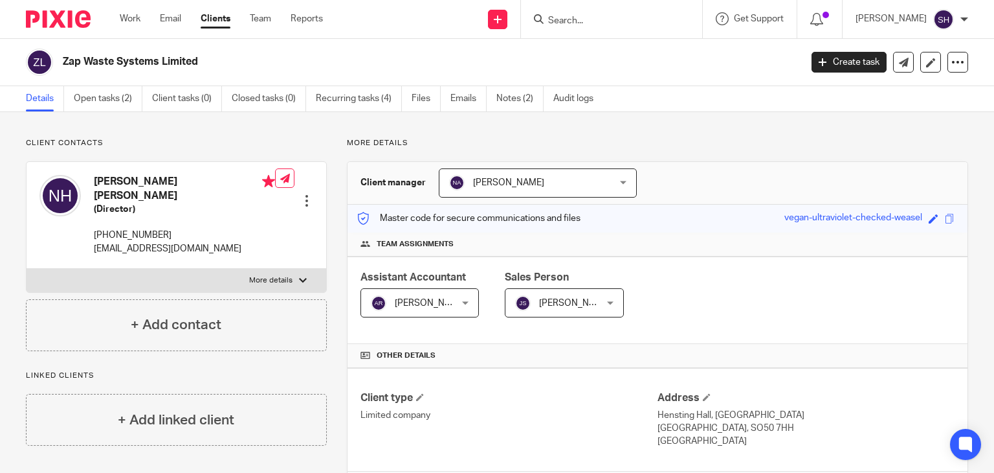
click at [748, 66] on div "Zap Waste Systems Limited" at bounding box center [427, 62] width 729 height 14
click at [594, 24] on input "Search" at bounding box center [605, 22] width 117 height 12
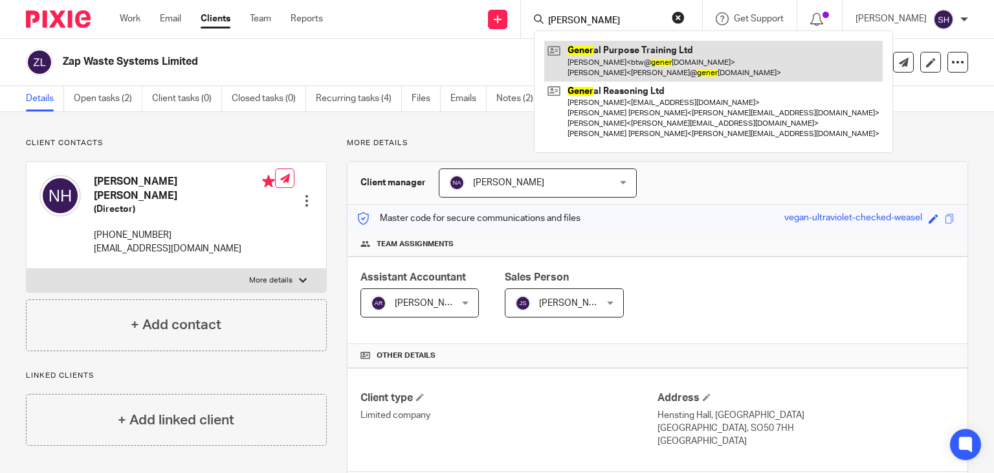
type input "Genee"
click at [662, 73] on link at bounding box center [713, 61] width 339 height 40
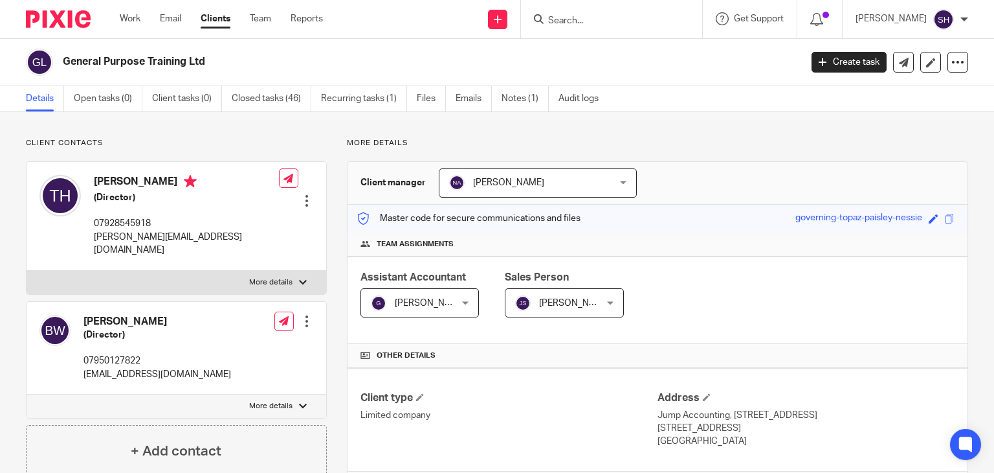
drag, startPoint x: 675, startPoint y: 116, endPoint x: 700, endPoint y: 137, distance: 32.6
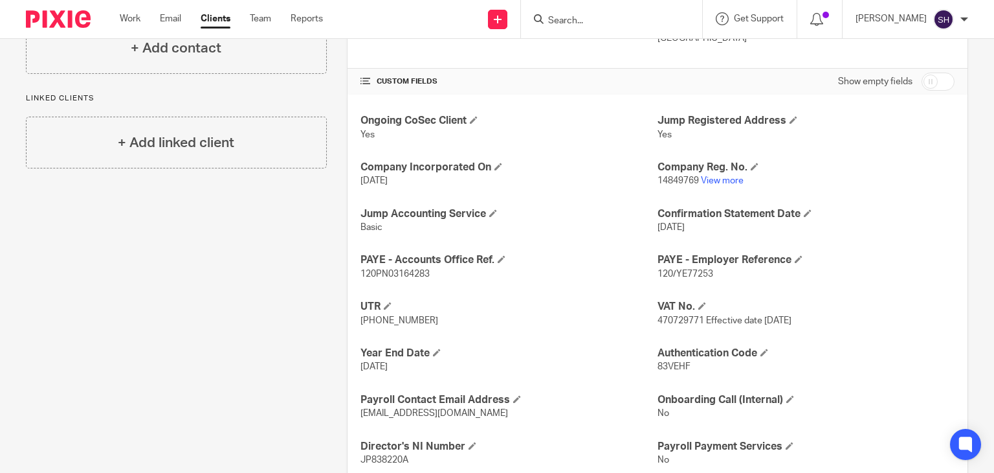
scroll to position [441, 0]
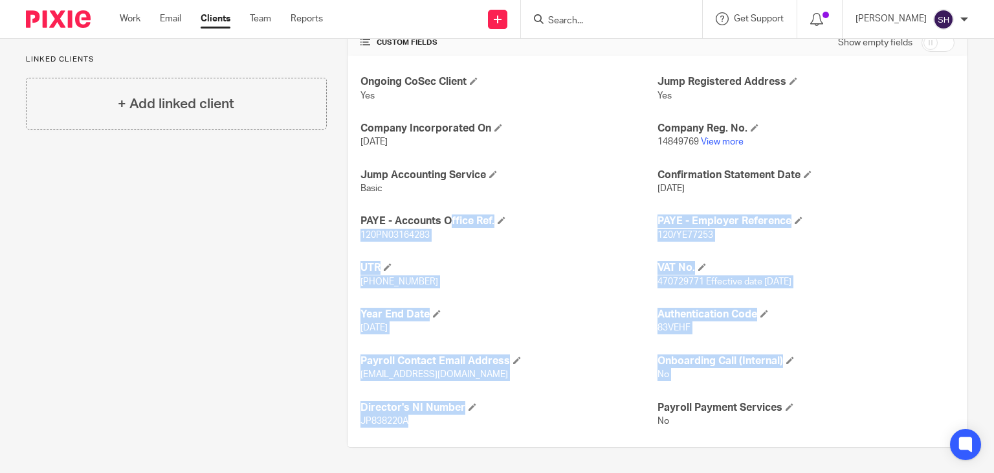
drag, startPoint x: 350, startPoint y: 209, endPoint x: 497, endPoint y: 416, distance: 254.3
click at [497, 416] on div "Ongoing CoSec Client Yes Jump Registered Address Yes Company Incorporated On [D…" at bounding box center [658, 251] width 620 height 391
copy div "PAYE - Accounts Office Ref. 120PN03164283 PAYE - Employer Reference 120/YE77253…"
click at [873, 217] on h4 "PAYE - Employer Reference" at bounding box center [806, 221] width 297 height 14
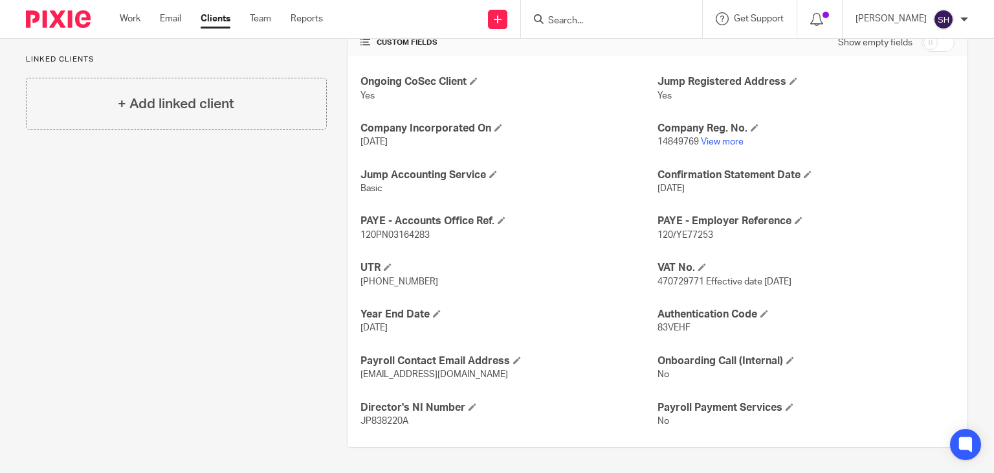
scroll to position [0, 0]
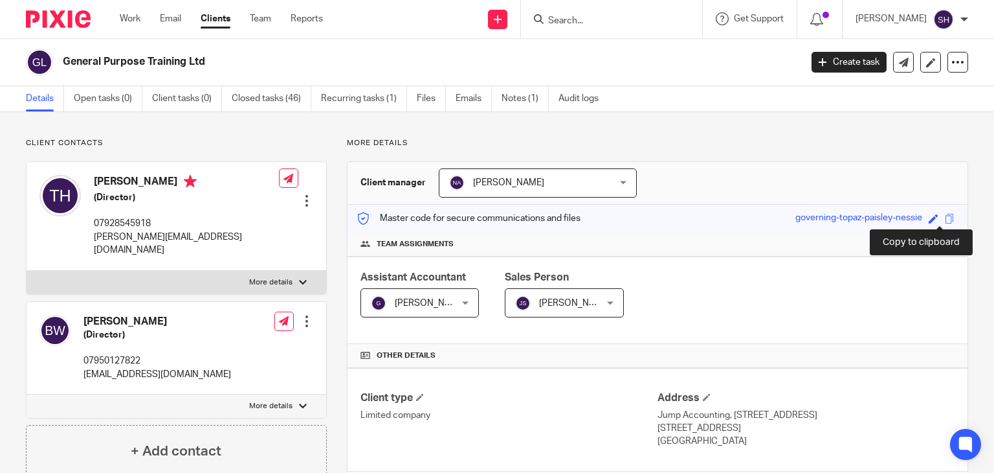
click at [945, 217] on span at bounding box center [950, 219] width 10 height 10
click at [952, 63] on icon at bounding box center [958, 62] width 13 height 13
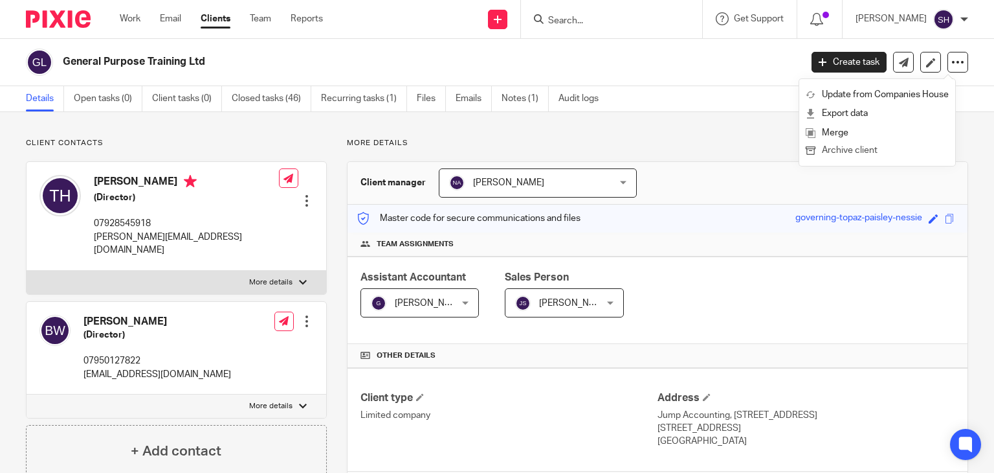
click at [876, 150] on button "Archive client" at bounding box center [877, 150] width 143 height 17
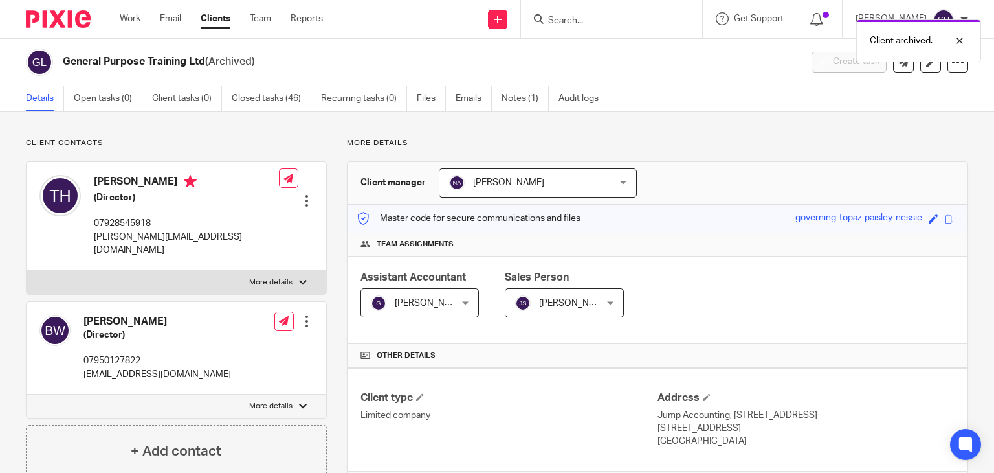
click at [569, 16] on div "Client archived." at bounding box center [739, 37] width 484 height 49
click at [572, 21] on div "Client archived." at bounding box center [739, 37] width 484 height 49
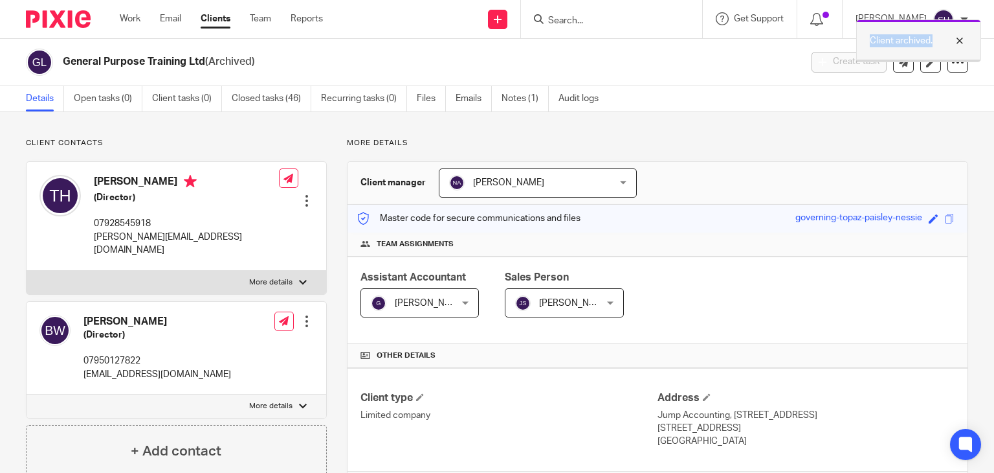
click at [960, 36] on div at bounding box center [950, 41] width 35 height 16
click at [599, 16] on input "Search" at bounding box center [605, 22] width 117 height 12
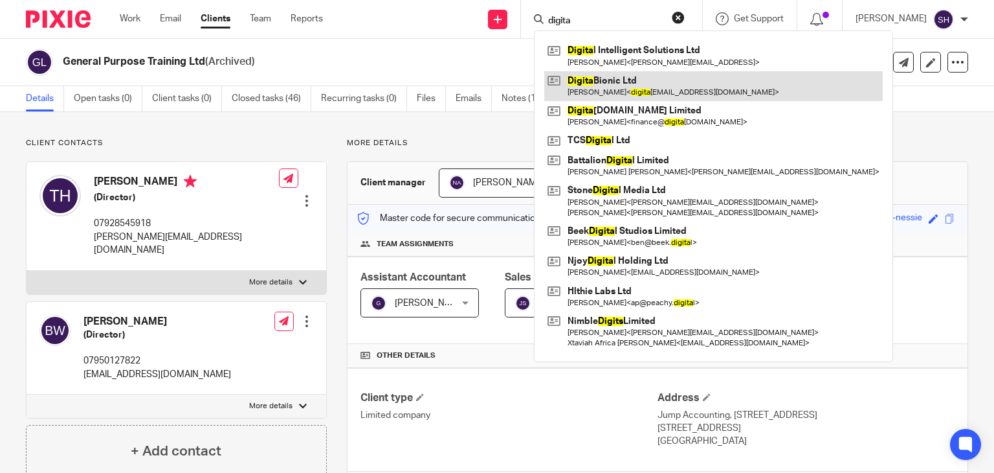
type input "digita"
click at [636, 81] on link at bounding box center [713, 86] width 339 height 30
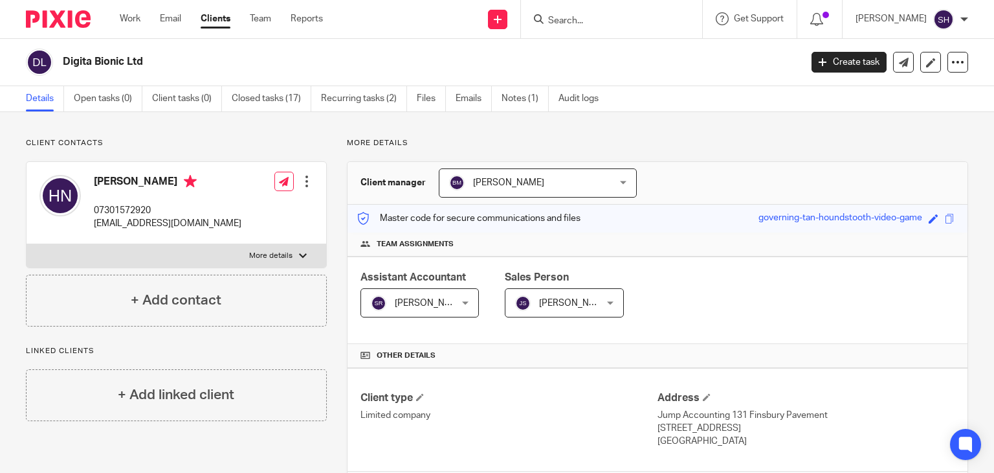
click at [566, 22] on input "Search" at bounding box center [605, 22] width 117 height 12
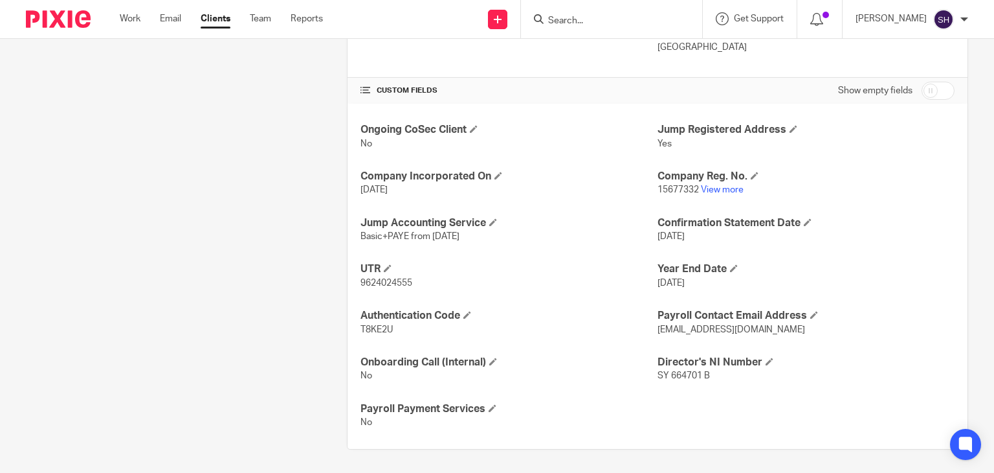
scroll to position [395, 0]
drag, startPoint x: 355, startPoint y: 258, endPoint x: 719, endPoint y: 377, distance: 383.6
click at [720, 378] on div "Ongoing CoSec Client No Jump Registered Address Yes Company Incorporated On [DA…" at bounding box center [658, 274] width 620 height 345
copy div "UTR 9624024555 Year End Date [DATE] Authentication Code T8KE2U Payroll Contact …"
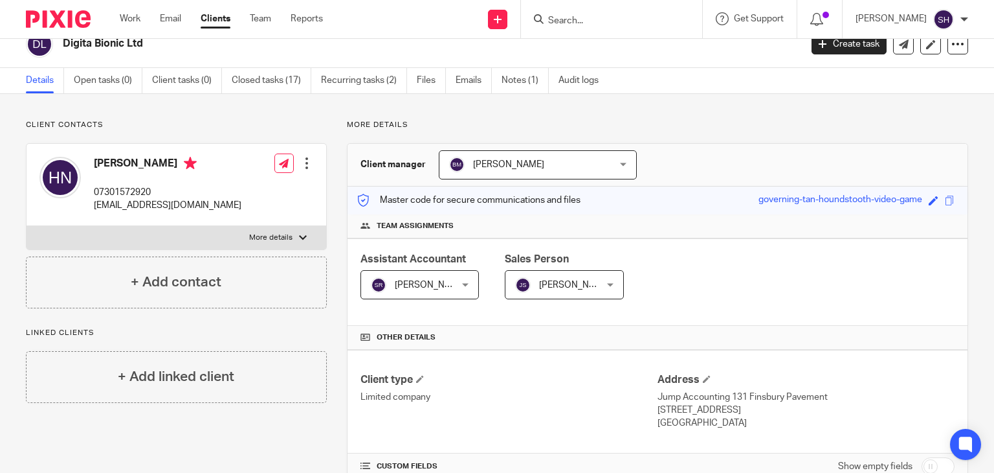
scroll to position [6, 0]
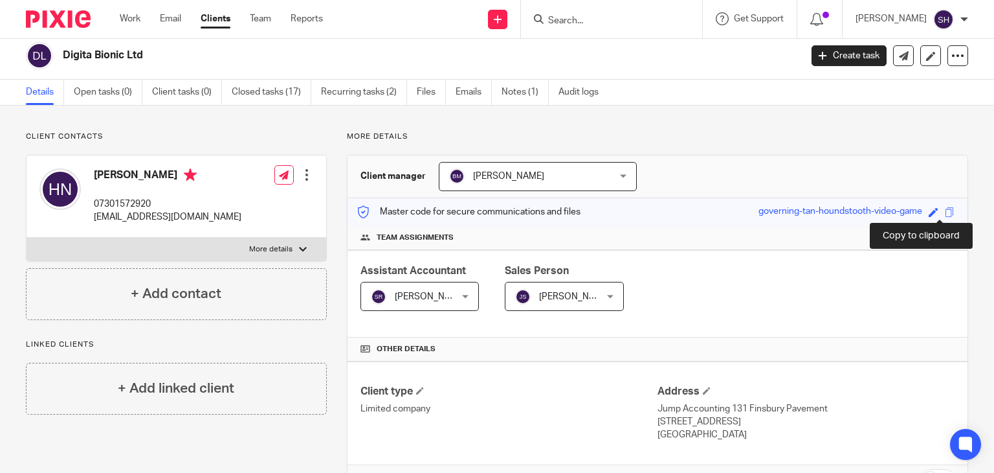
click at [945, 213] on span at bounding box center [950, 212] width 10 height 10
click at [945, 208] on span at bounding box center [950, 212] width 10 height 10
click at [952, 50] on icon at bounding box center [958, 55] width 13 height 13
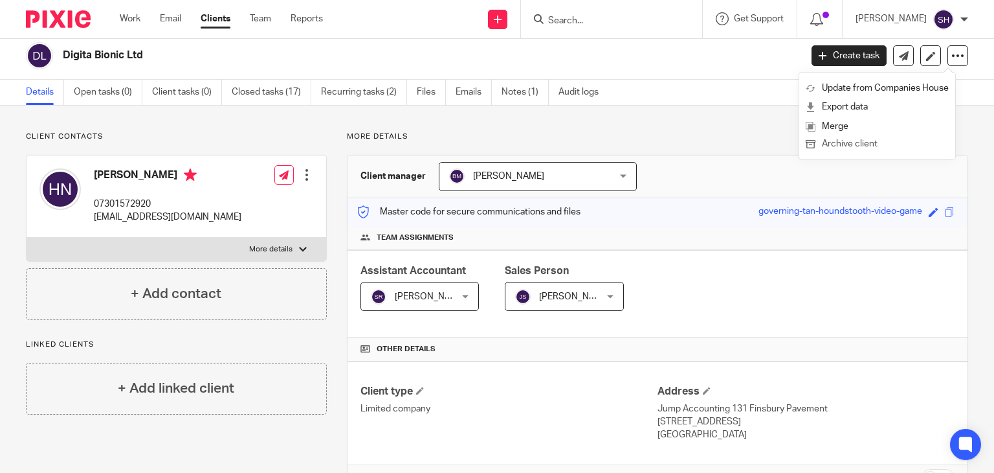
click at [865, 144] on button "Archive client" at bounding box center [877, 144] width 143 height 17
